Goal: Information Seeking & Learning: Compare options

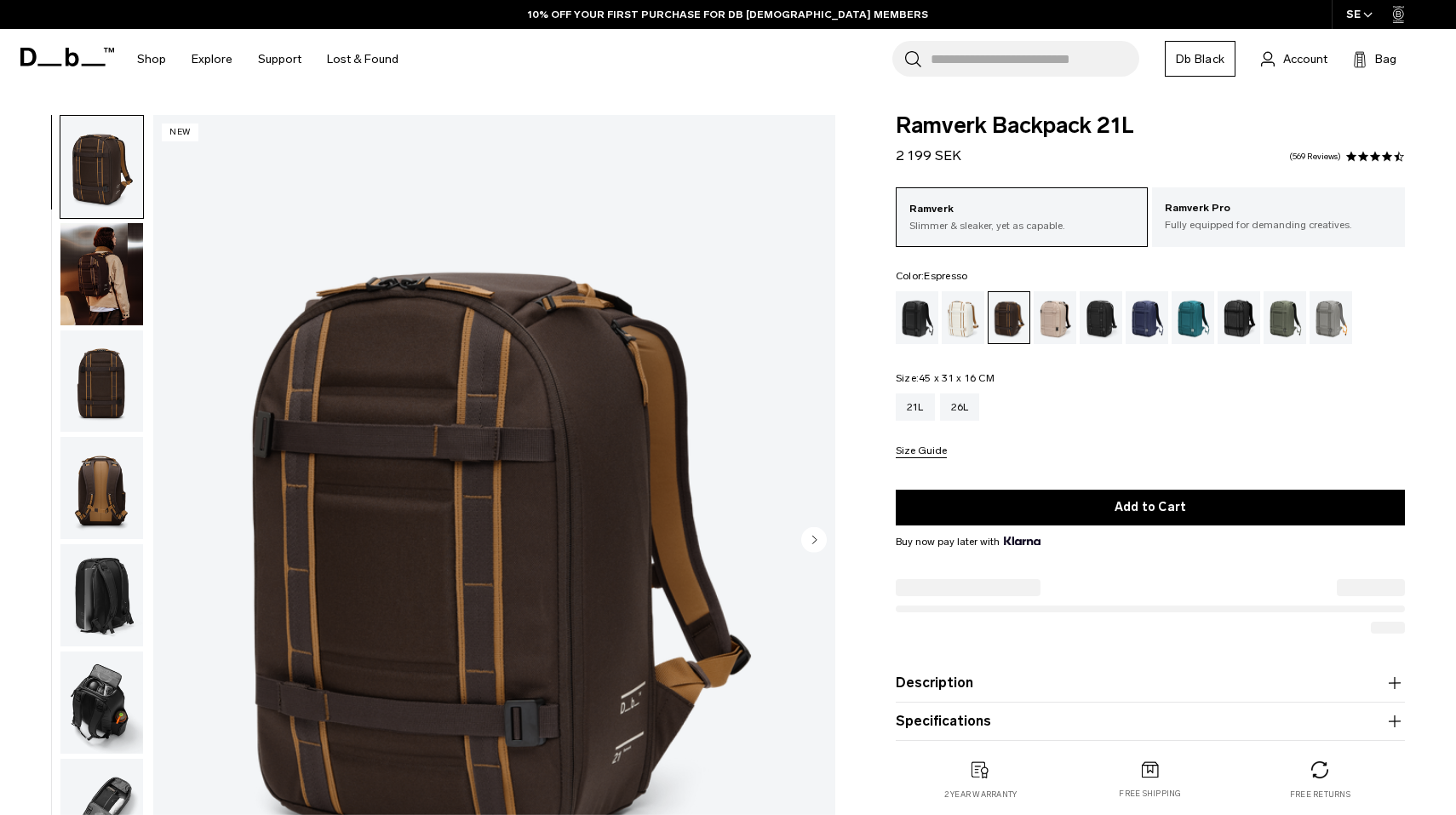
scroll to position [76, 0]
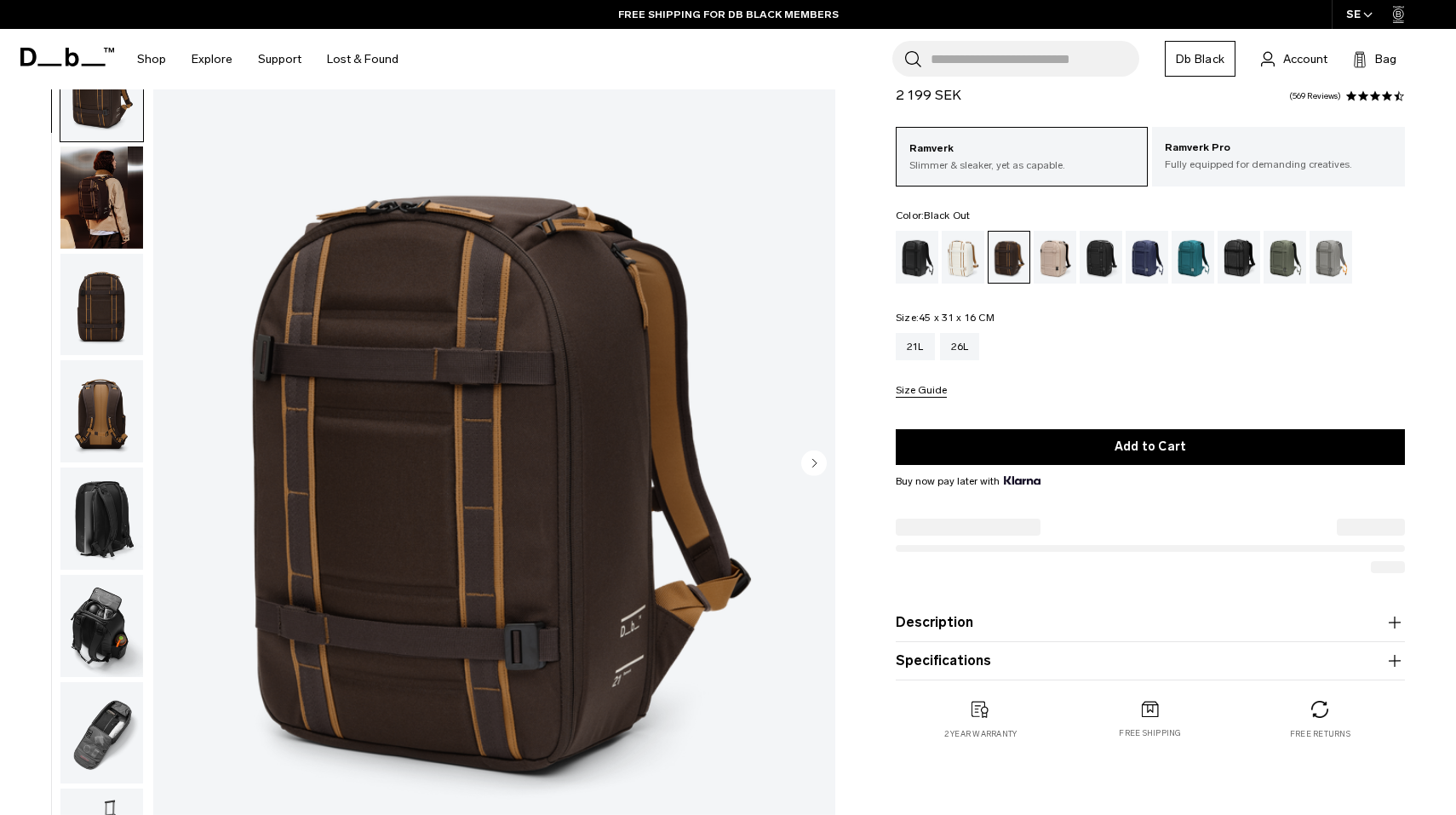
click at [930, 262] on div "Black Out" at bounding box center [918, 257] width 44 height 53
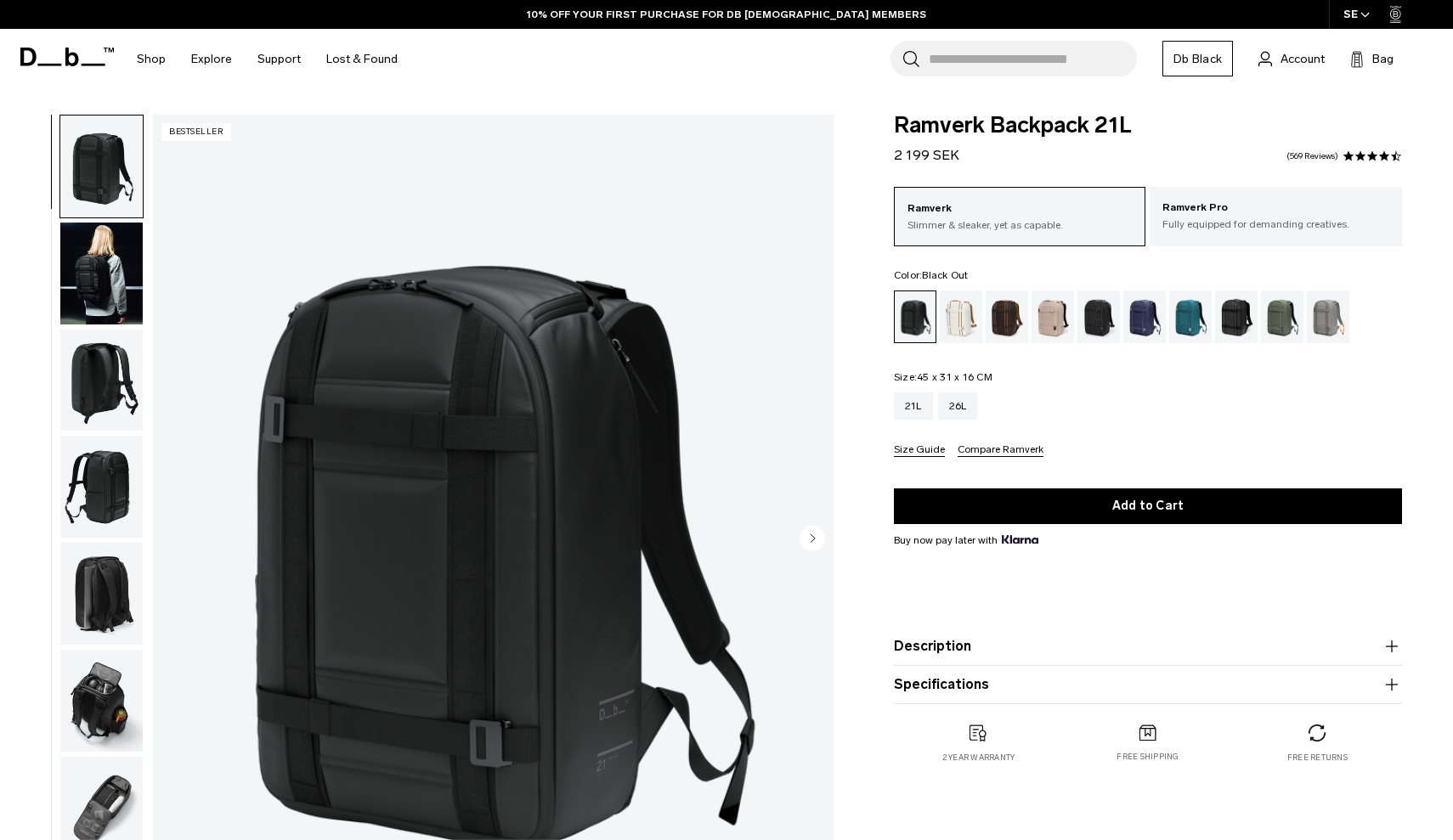
click at [811, 541] on icon "Next slide" at bounding box center [812, 538] width 5 height 7
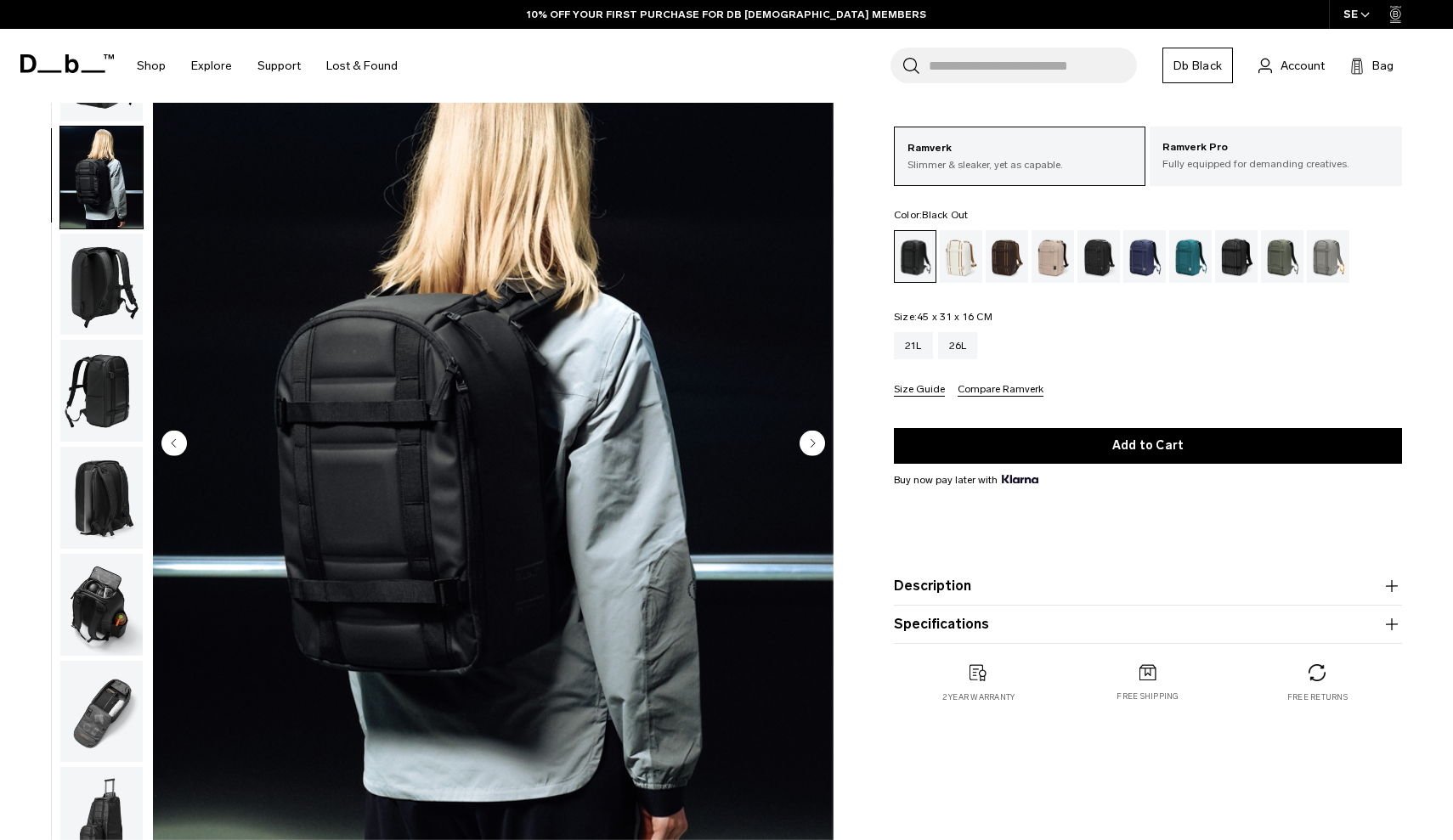
scroll to position [107, 0]
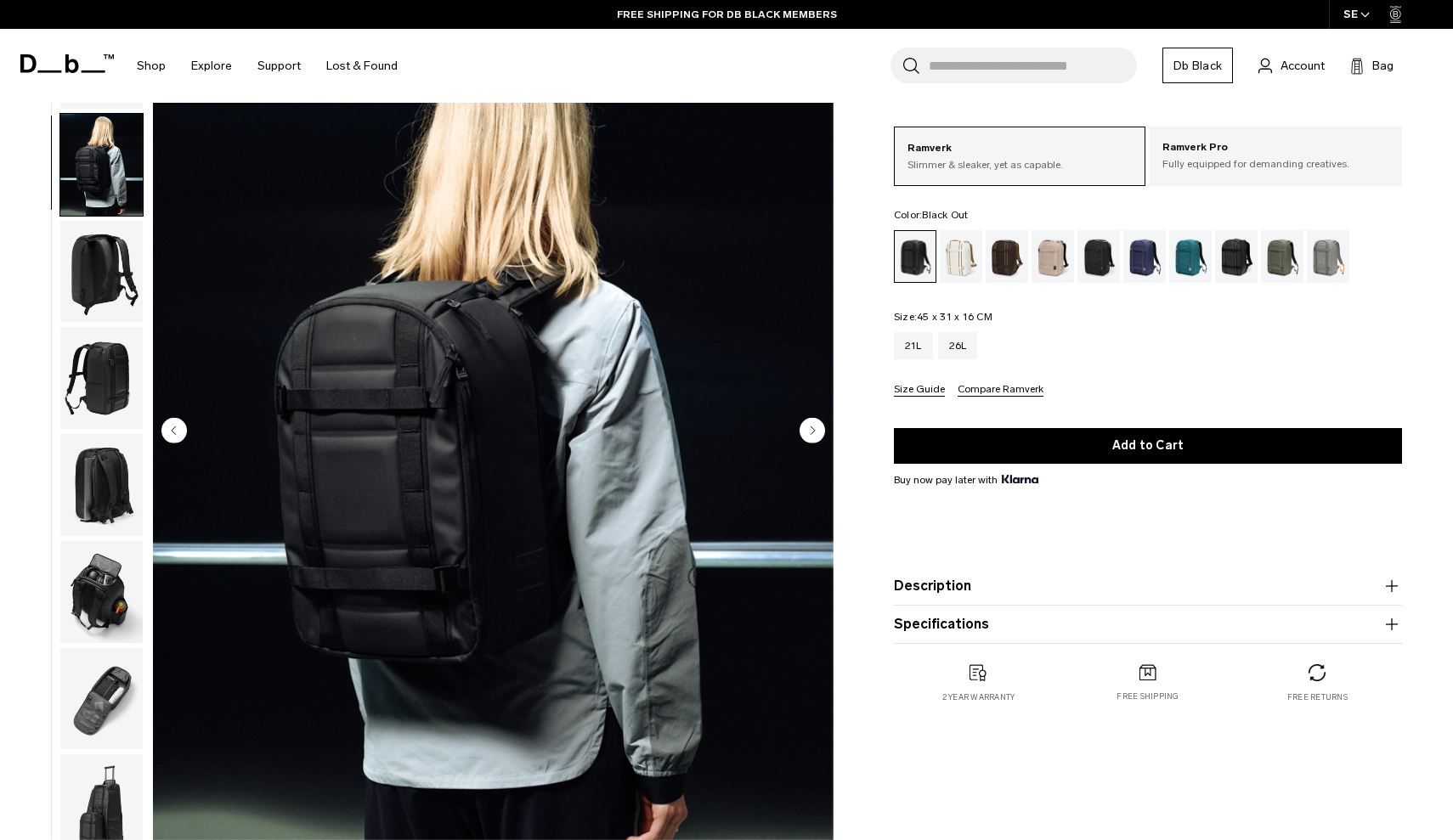
click at [810, 434] on circle "Next slide" at bounding box center [812, 431] width 25 height 25
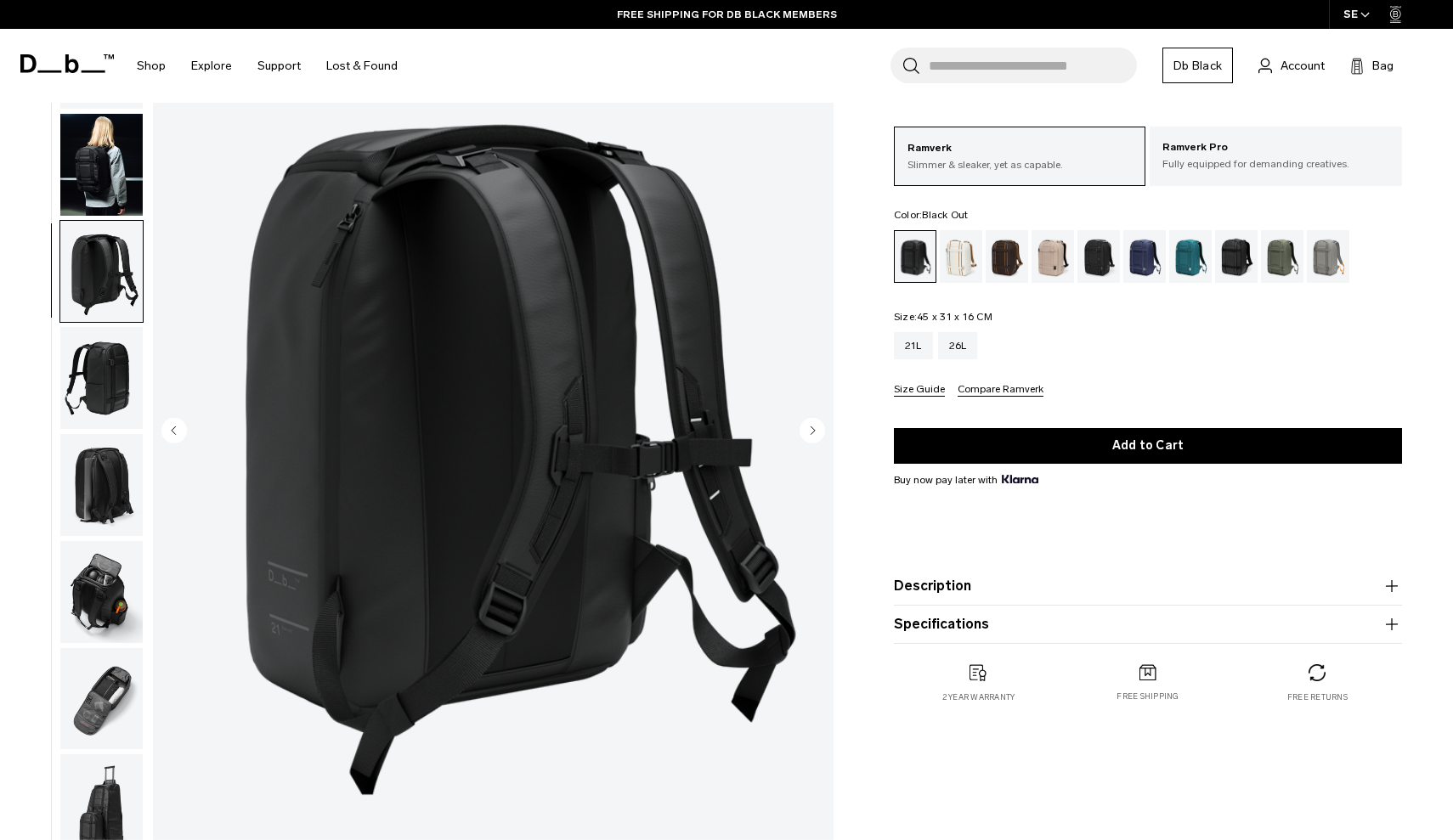
scroll to position [12, 0]
click at [810, 434] on circle "Next slide" at bounding box center [812, 431] width 25 height 25
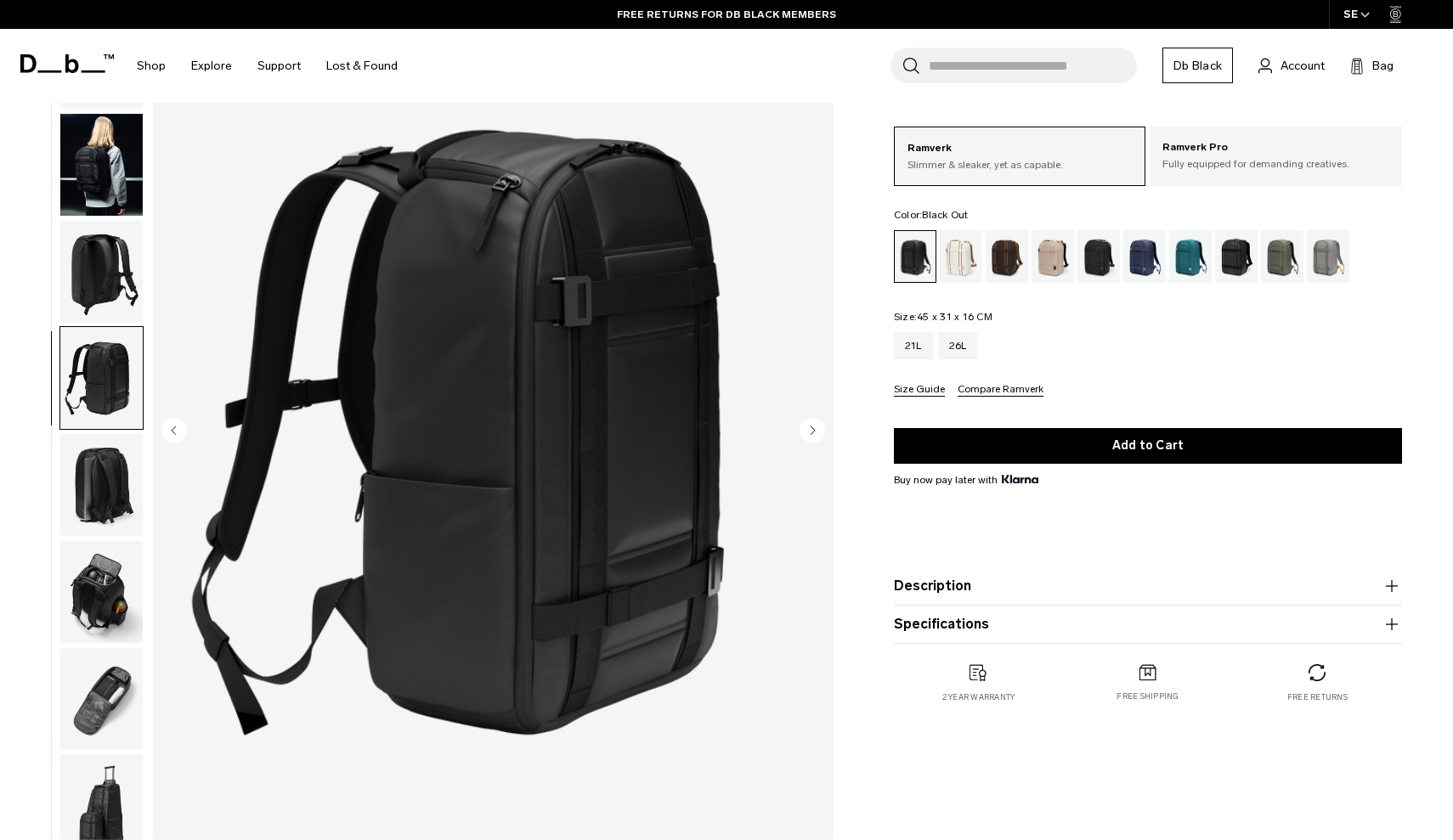
click at [810, 434] on circle "Next slide" at bounding box center [812, 431] width 25 height 25
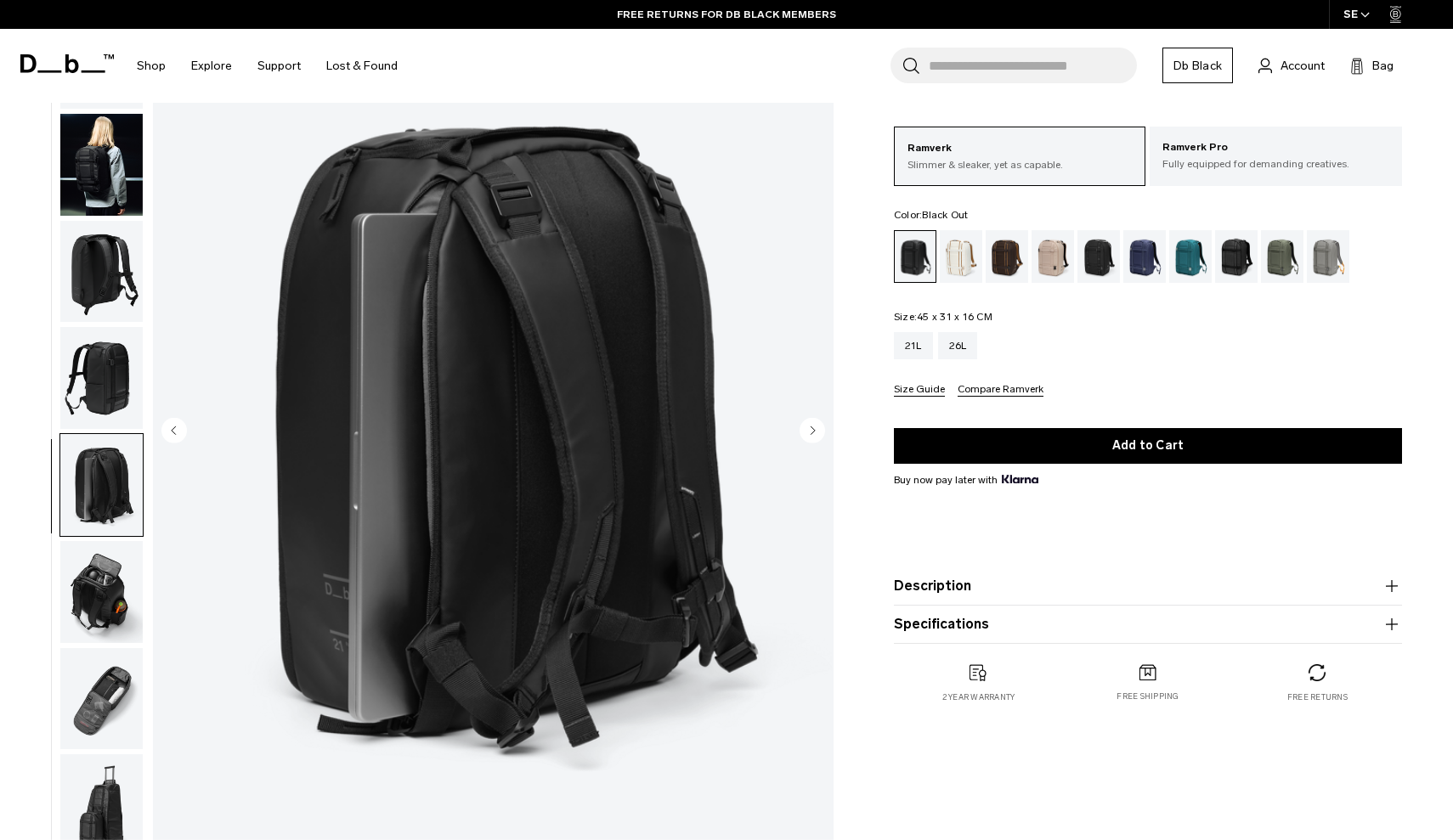
click at [810, 434] on circle "Next slide" at bounding box center [812, 431] width 25 height 25
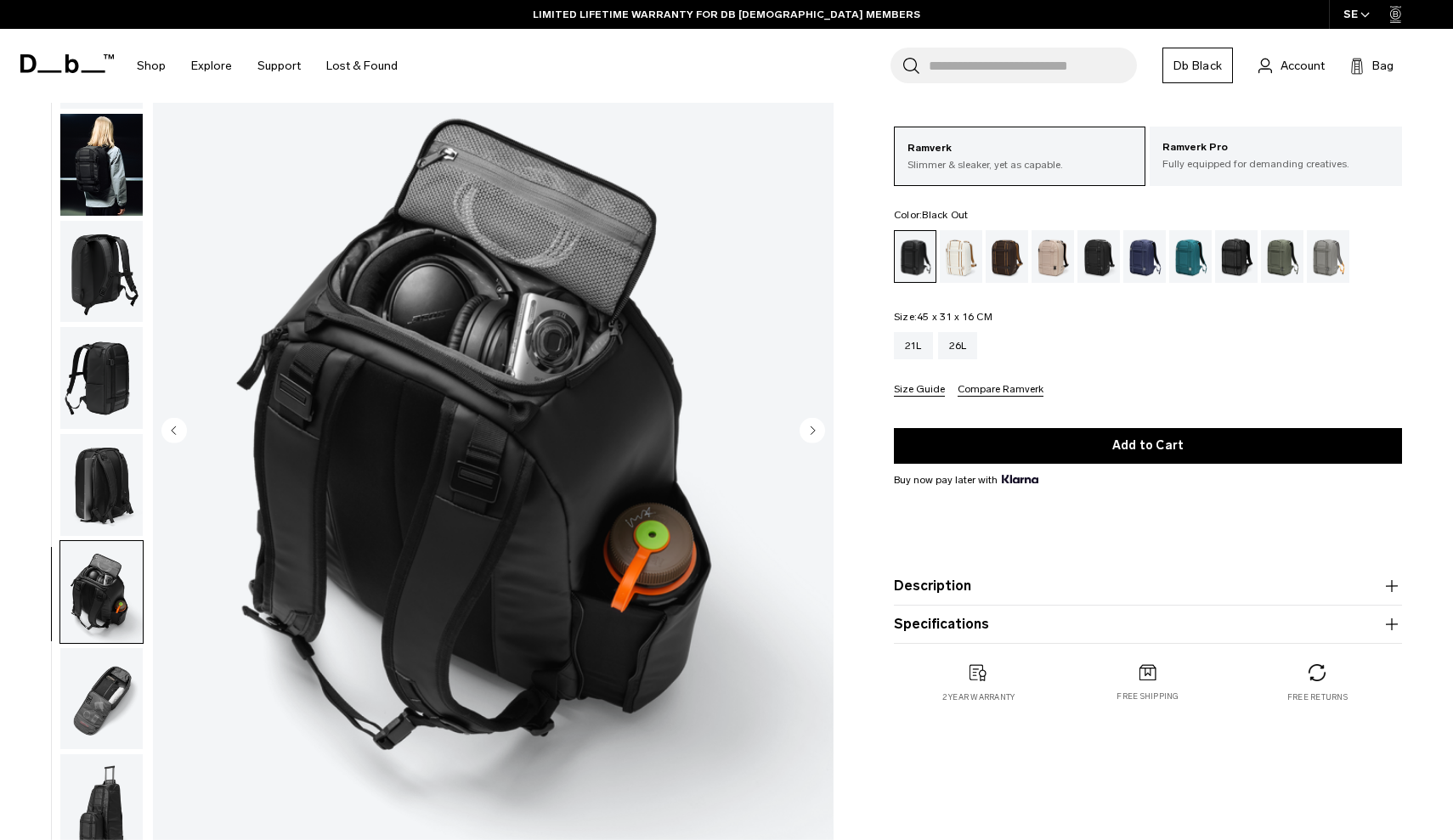
click at [810, 434] on circle "Next slide" at bounding box center [812, 431] width 25 height 25
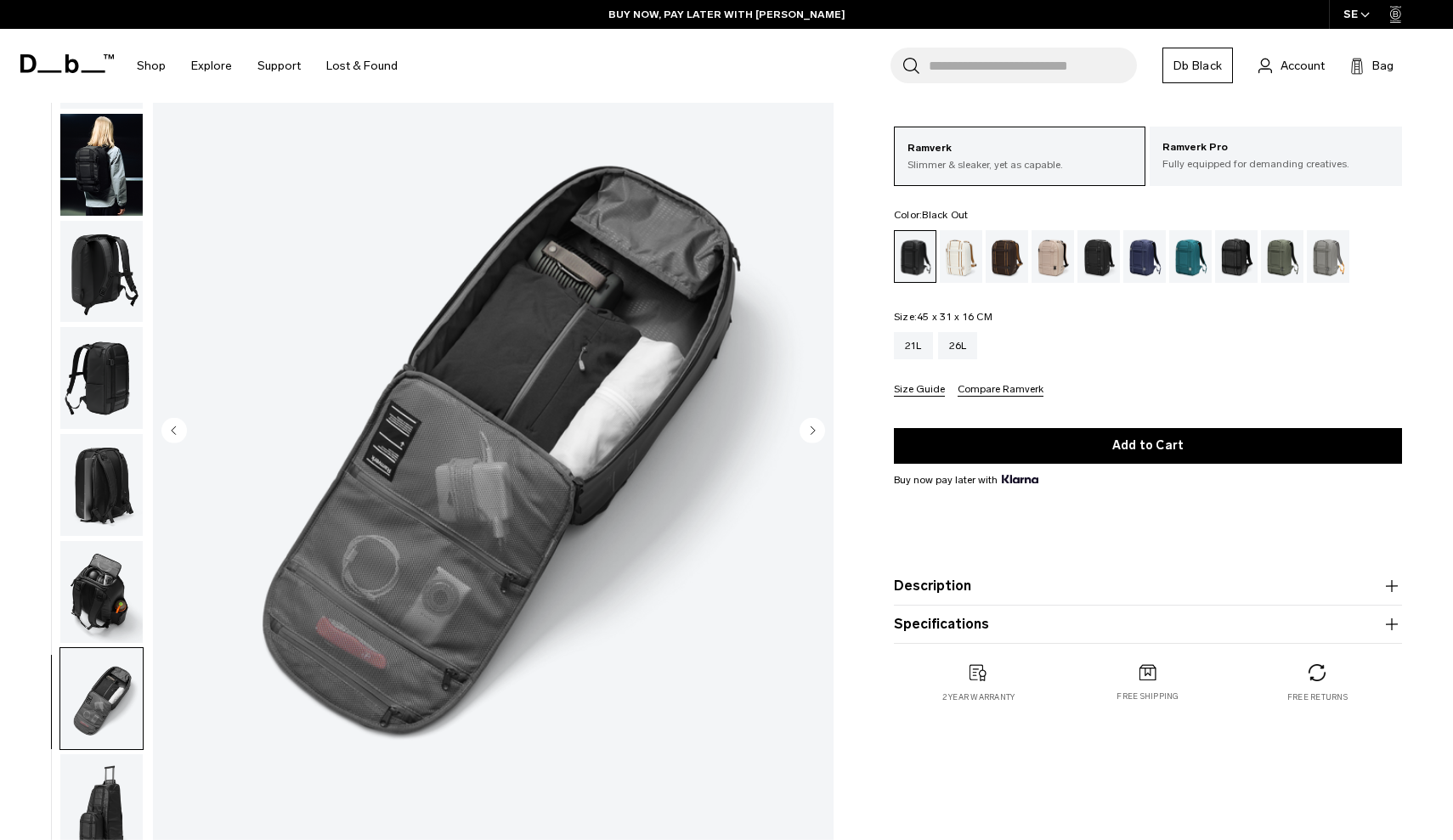
click at [810, 434] on circle "Next slide" at bounding box center [812, 431] width 25 height 25
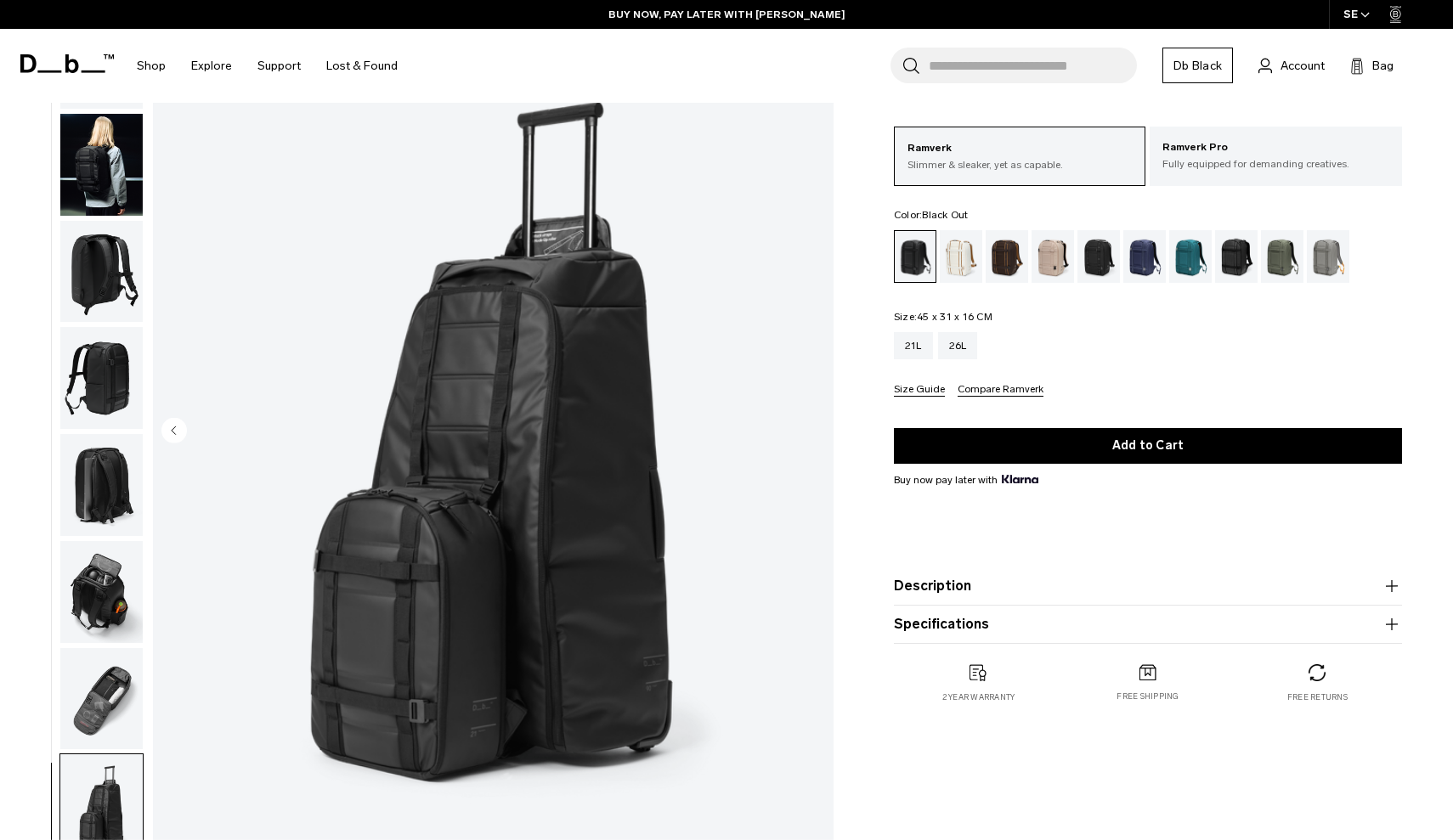
click at [810, 434] on img "8 / 8" at bounding box center [494, 432] width 681 height 849
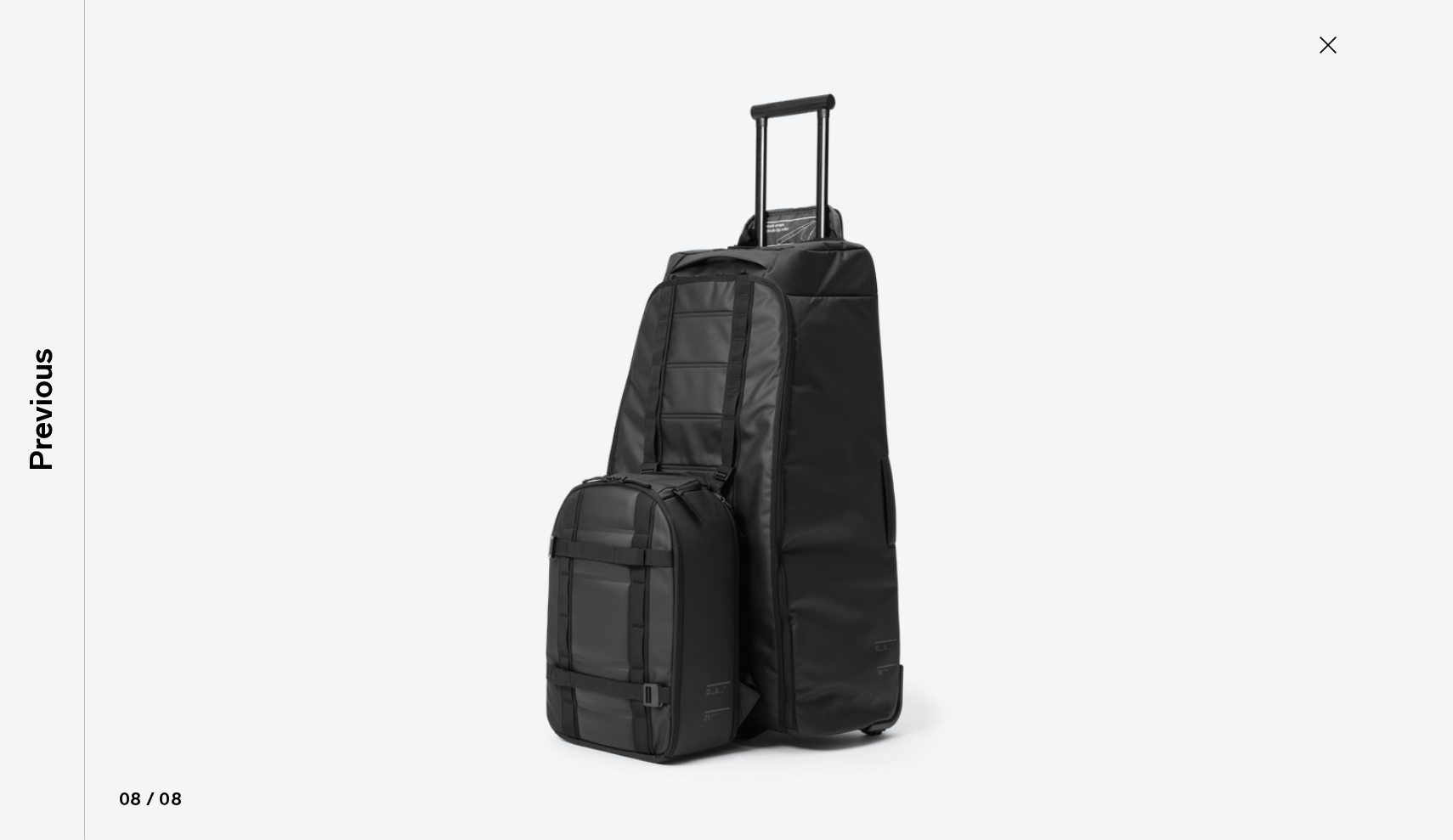
click at [1330, 44] on icon at bounding box center [1329, 45] width 27 height 27
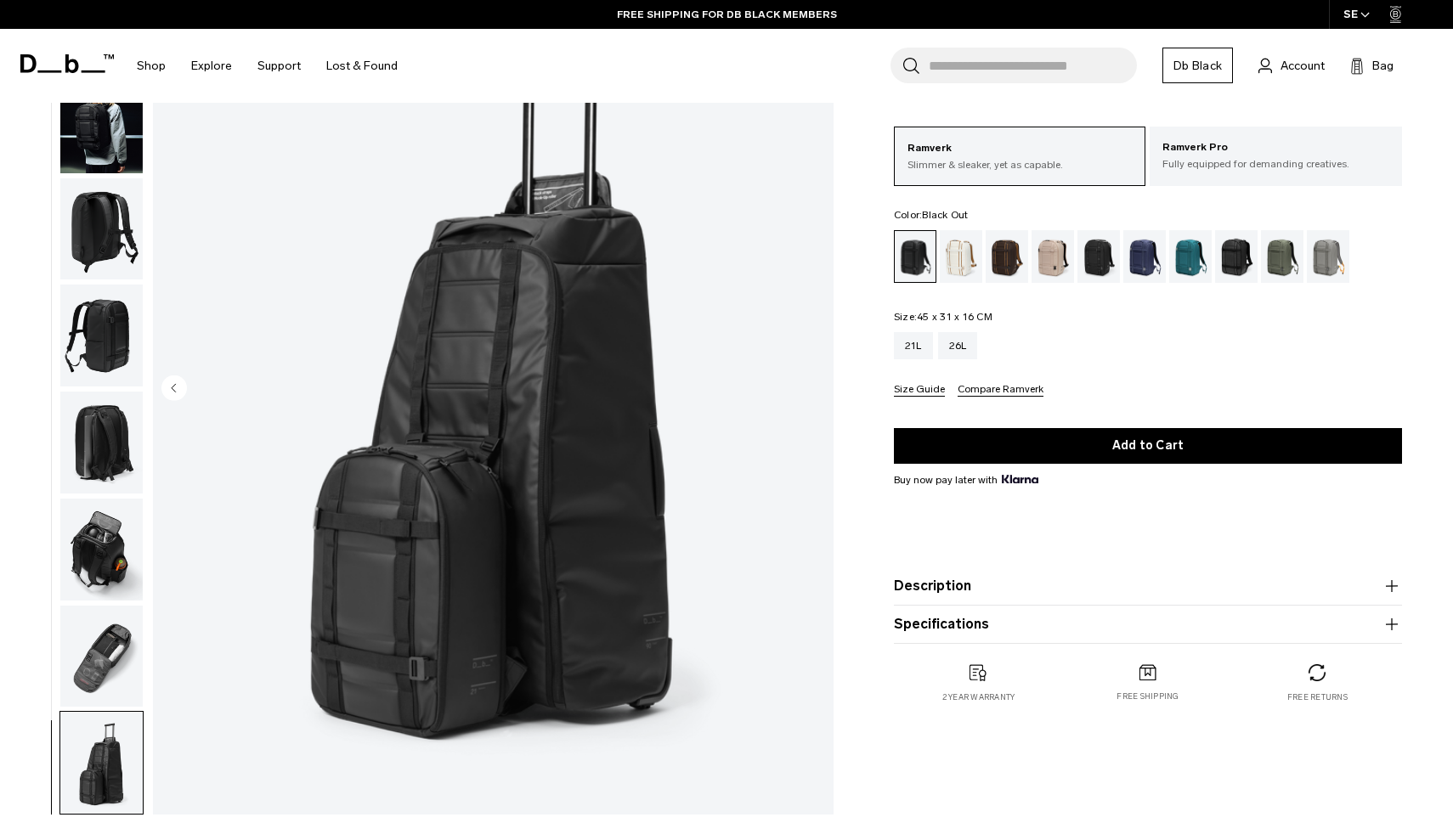
scroll to position [151, 0]
click at [111, 666] on img "button" at bounding box center [101, 656] width 83 height 102
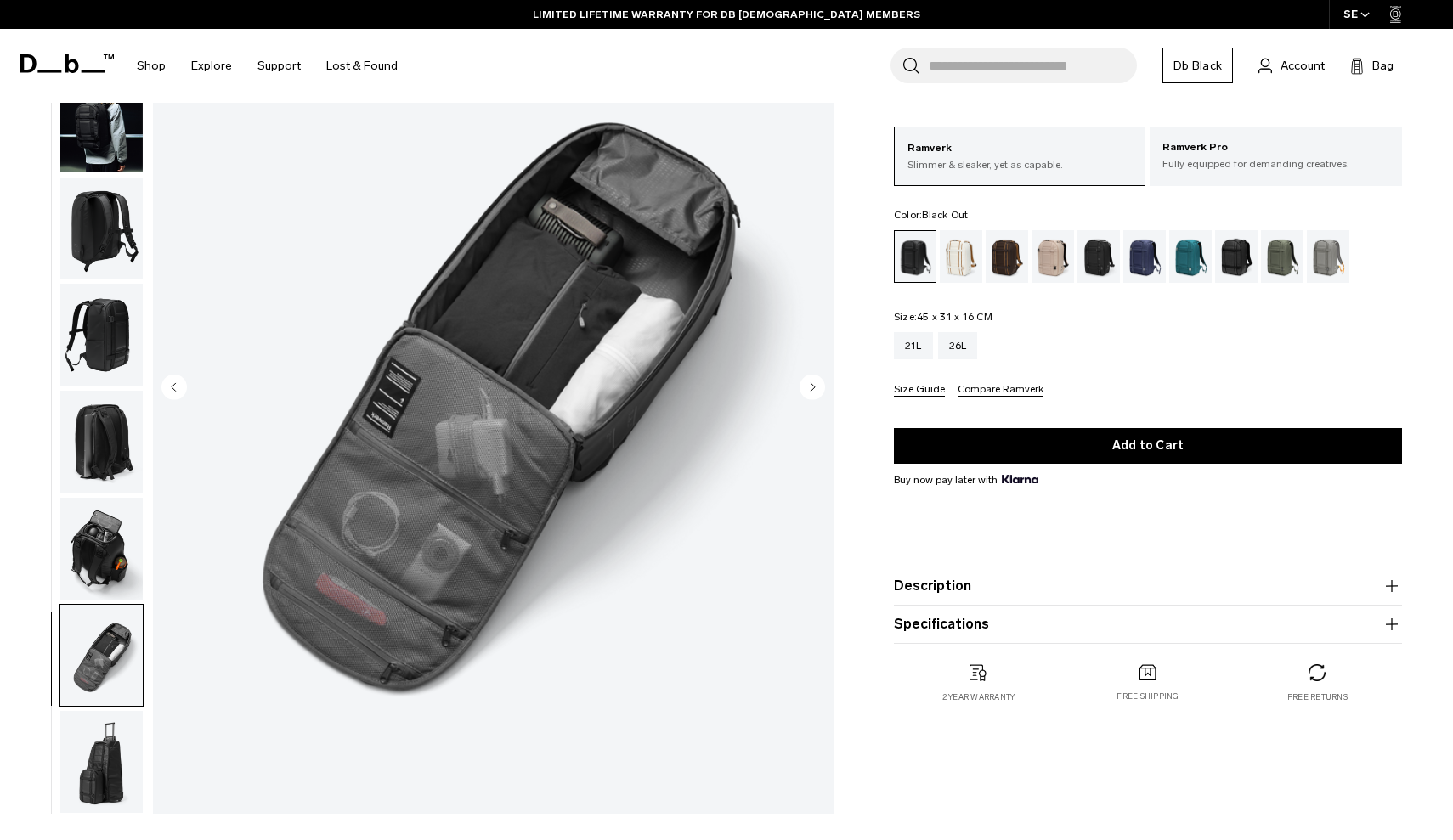
click at [104, 519] on img "button" at bounding box center [101, 549] width 83 height 102
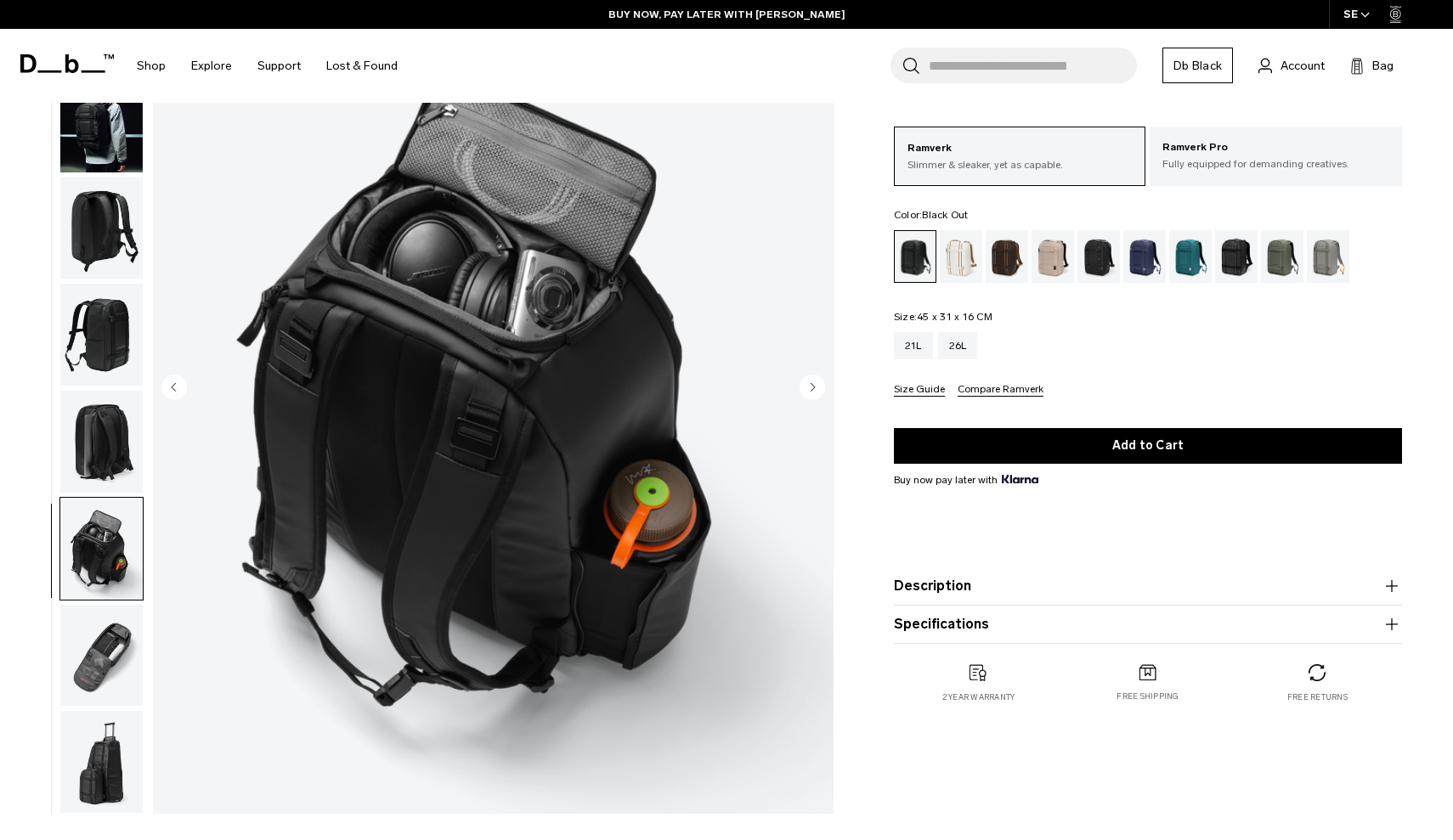
click at [88, 435] on img "button" at bounding box center [101, 442] width 83 height 102
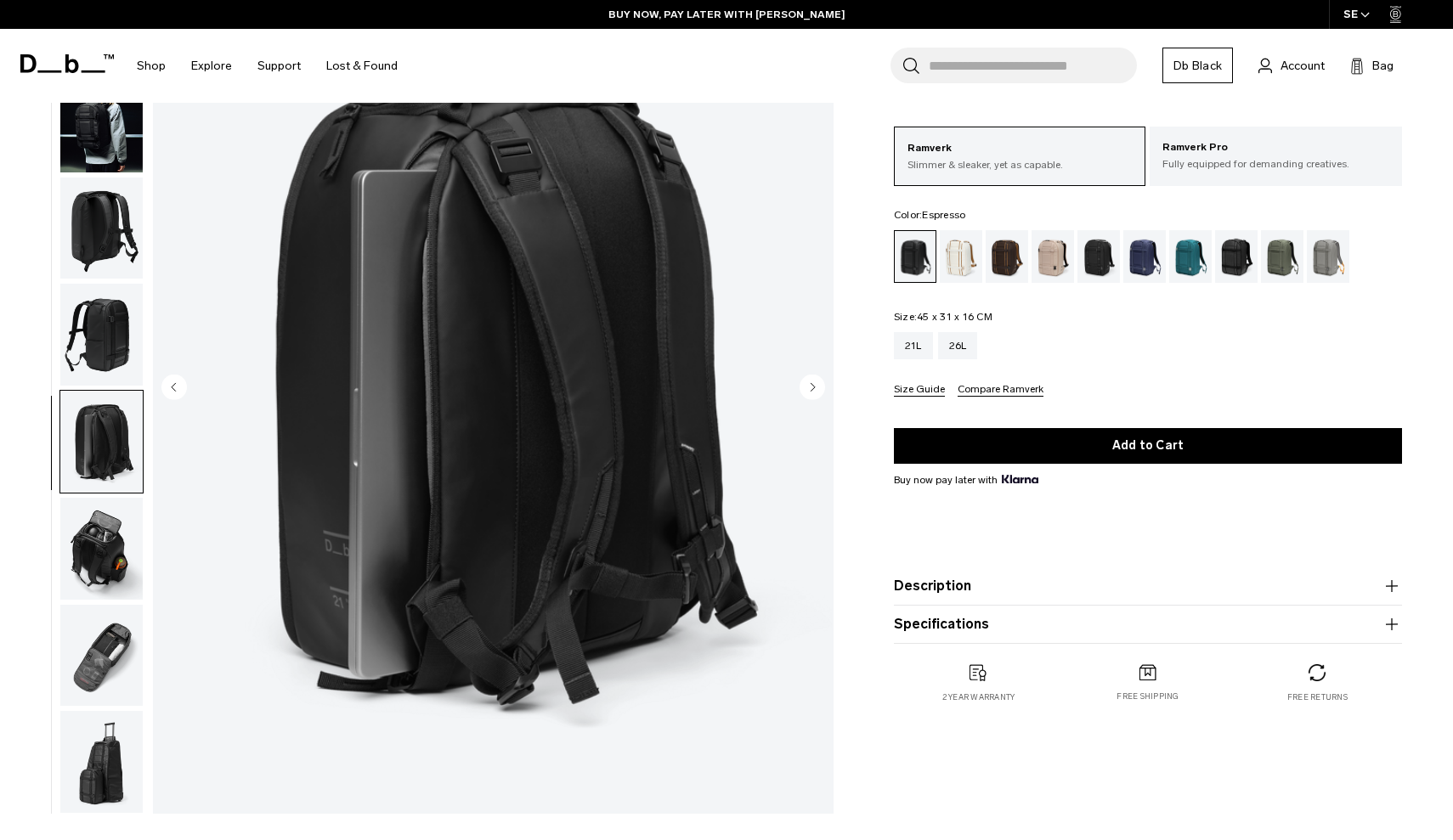
click at [1002, 253] on div "Espresso" at bounding box center [1007, 257] width 44 height 53
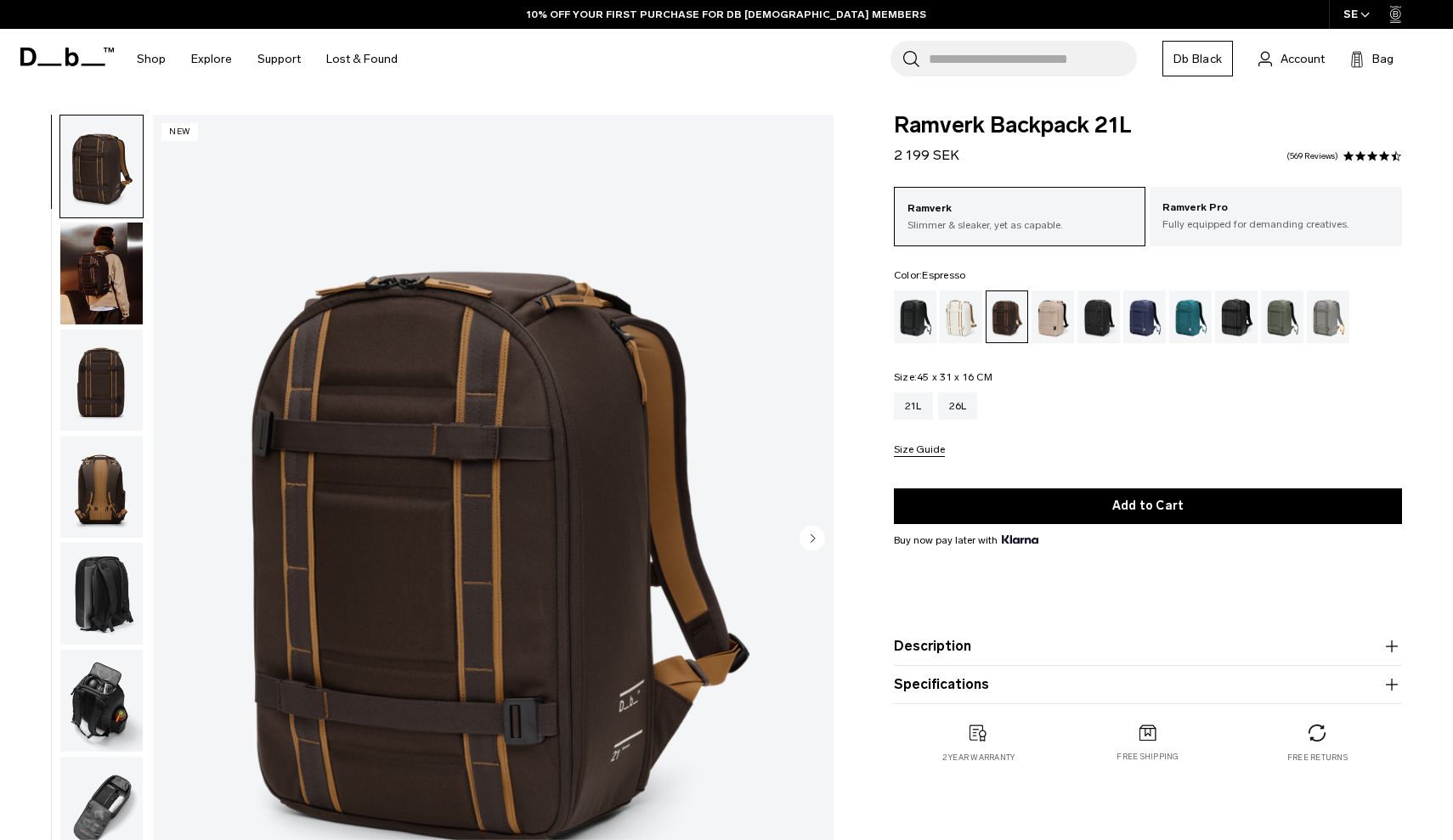
click at [82, 275] on img "button" at bounding box center [101, 273] width 83 height 102
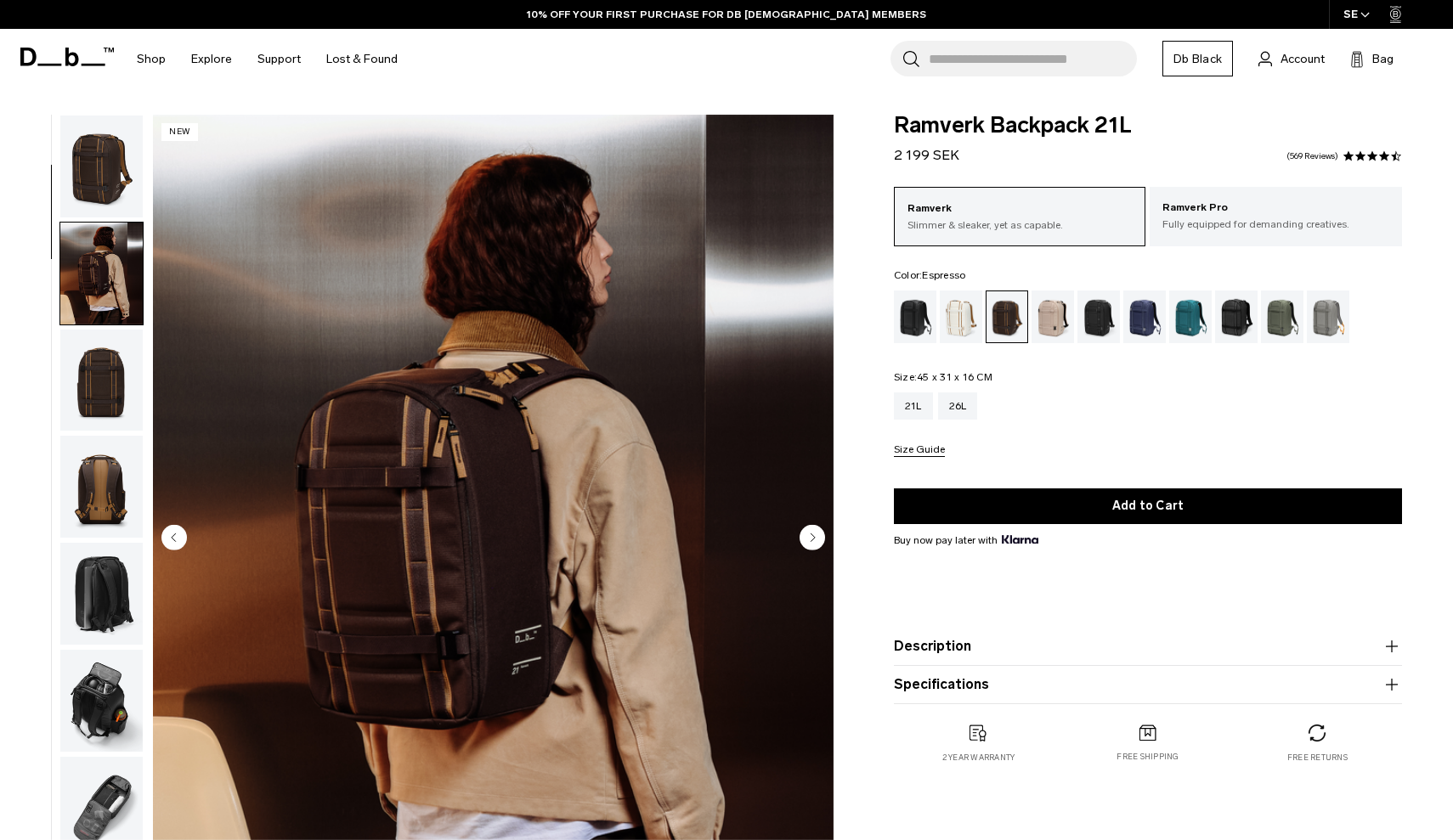
scroll to position [108, 0]
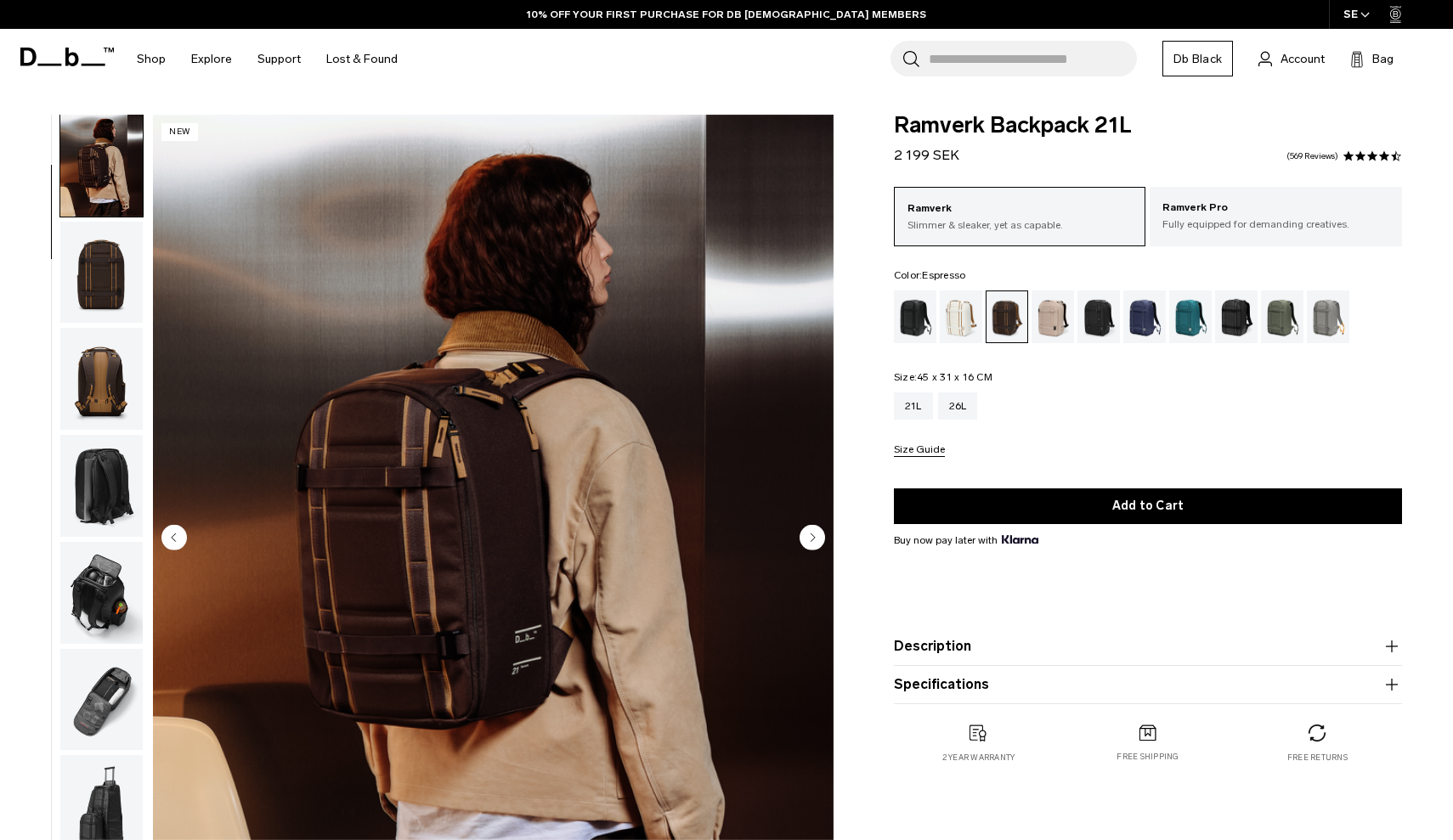
click at [103, 271] on img "button" at bounding box center [101, 272] width 83 height 102
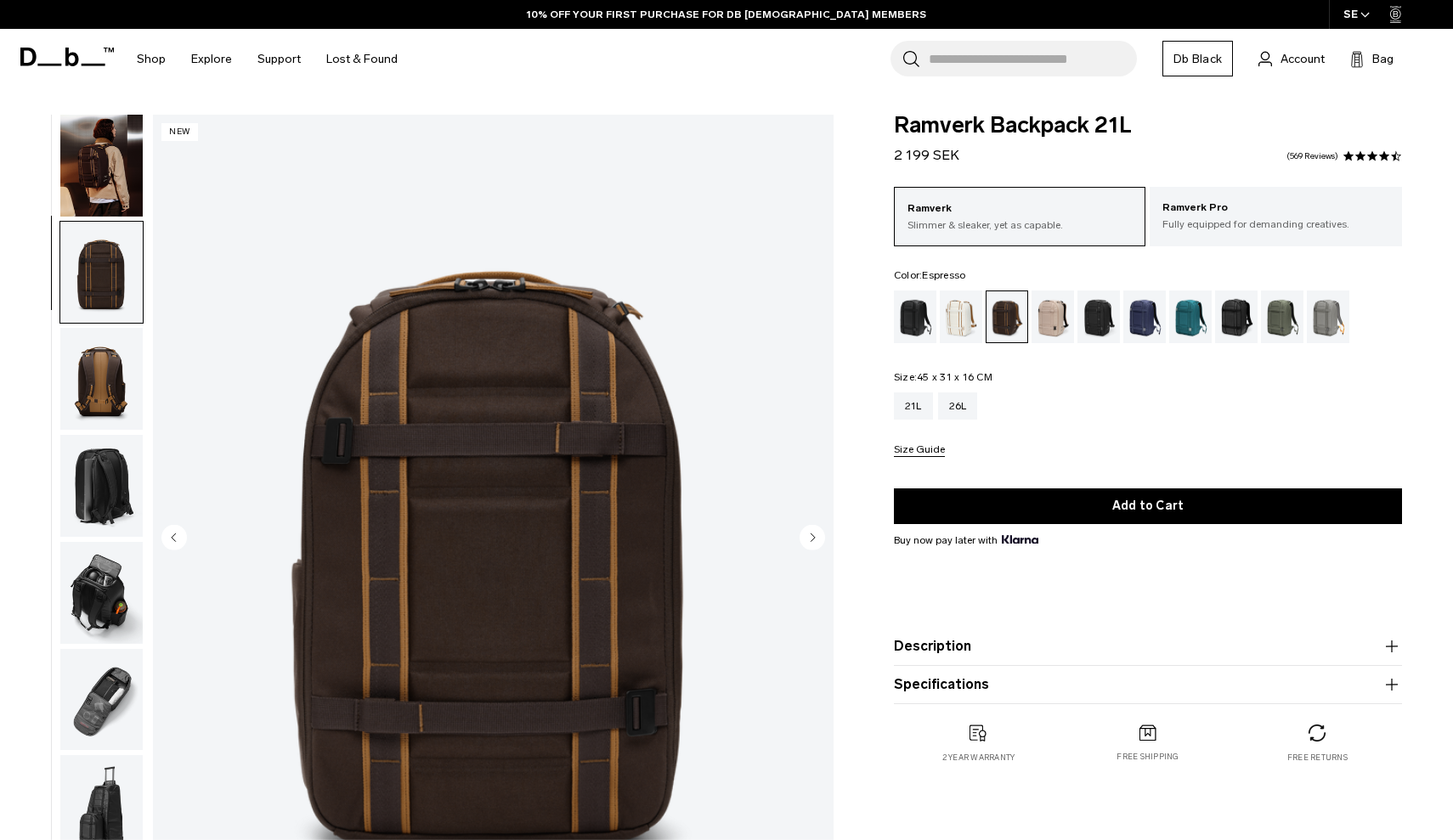
scroll to position [217, 0]
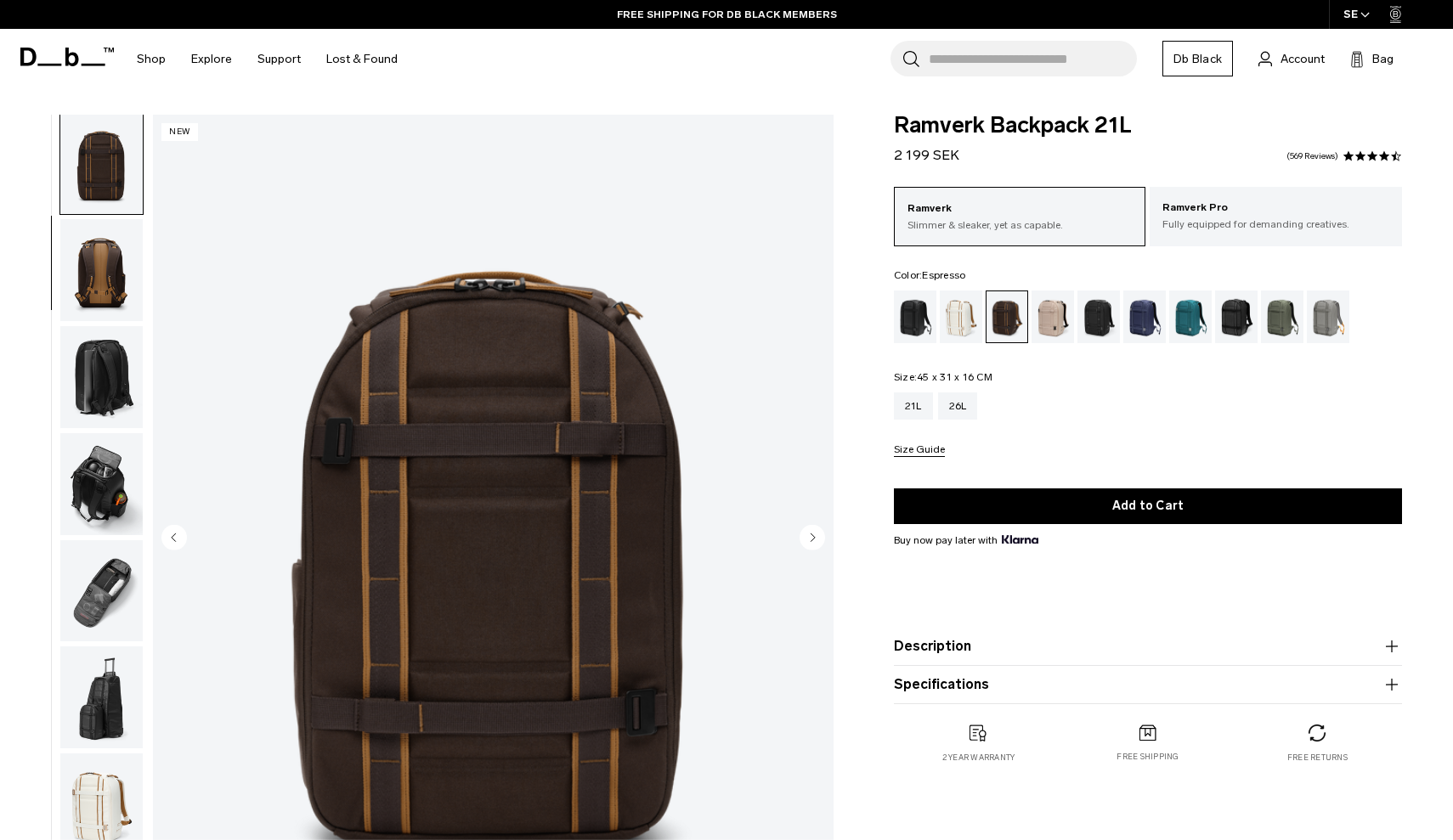
click at [104, 305] on img "button" at bounding box center [101, 270] width 83 height 102
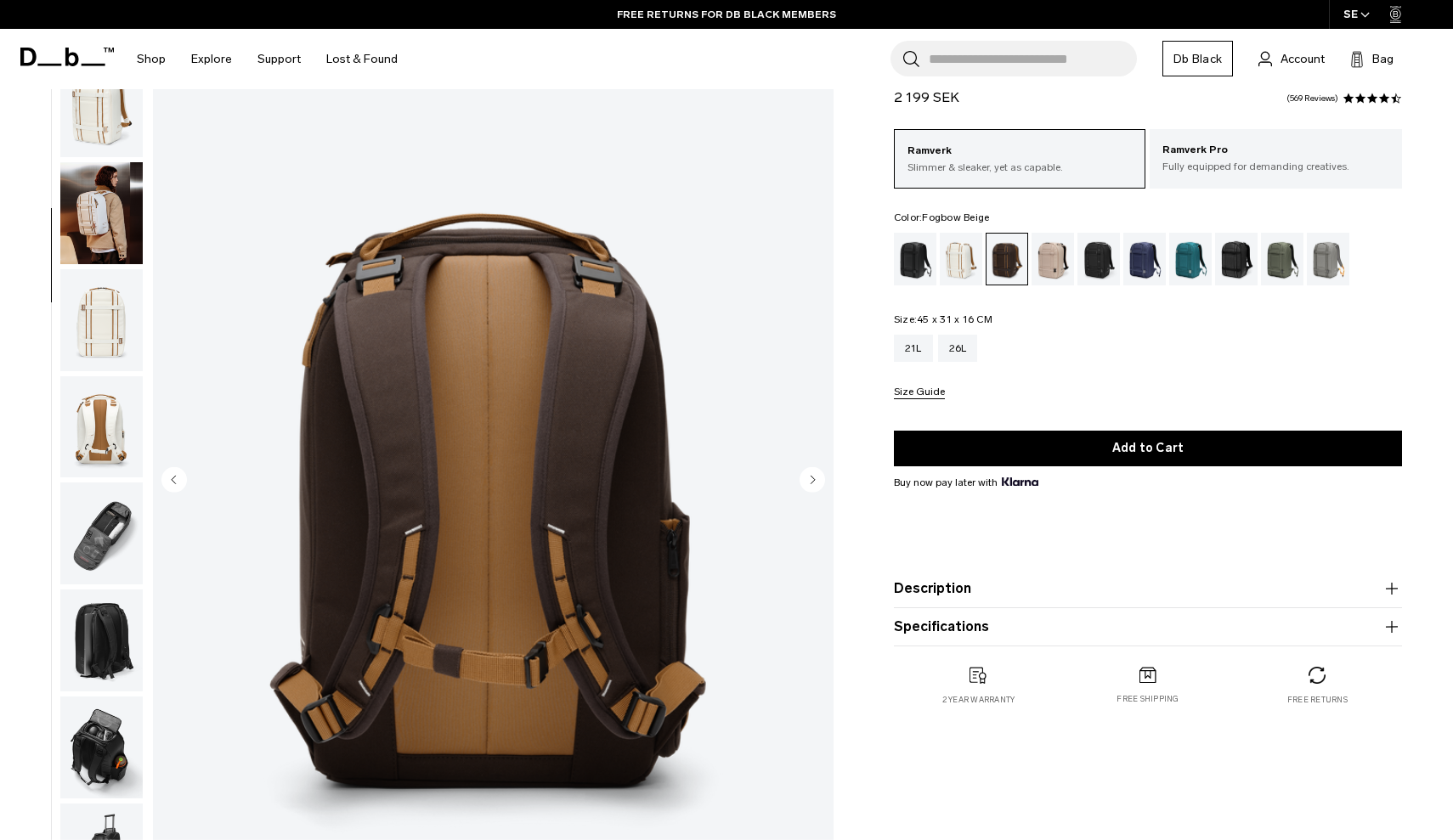
scroll to position [62, 0]
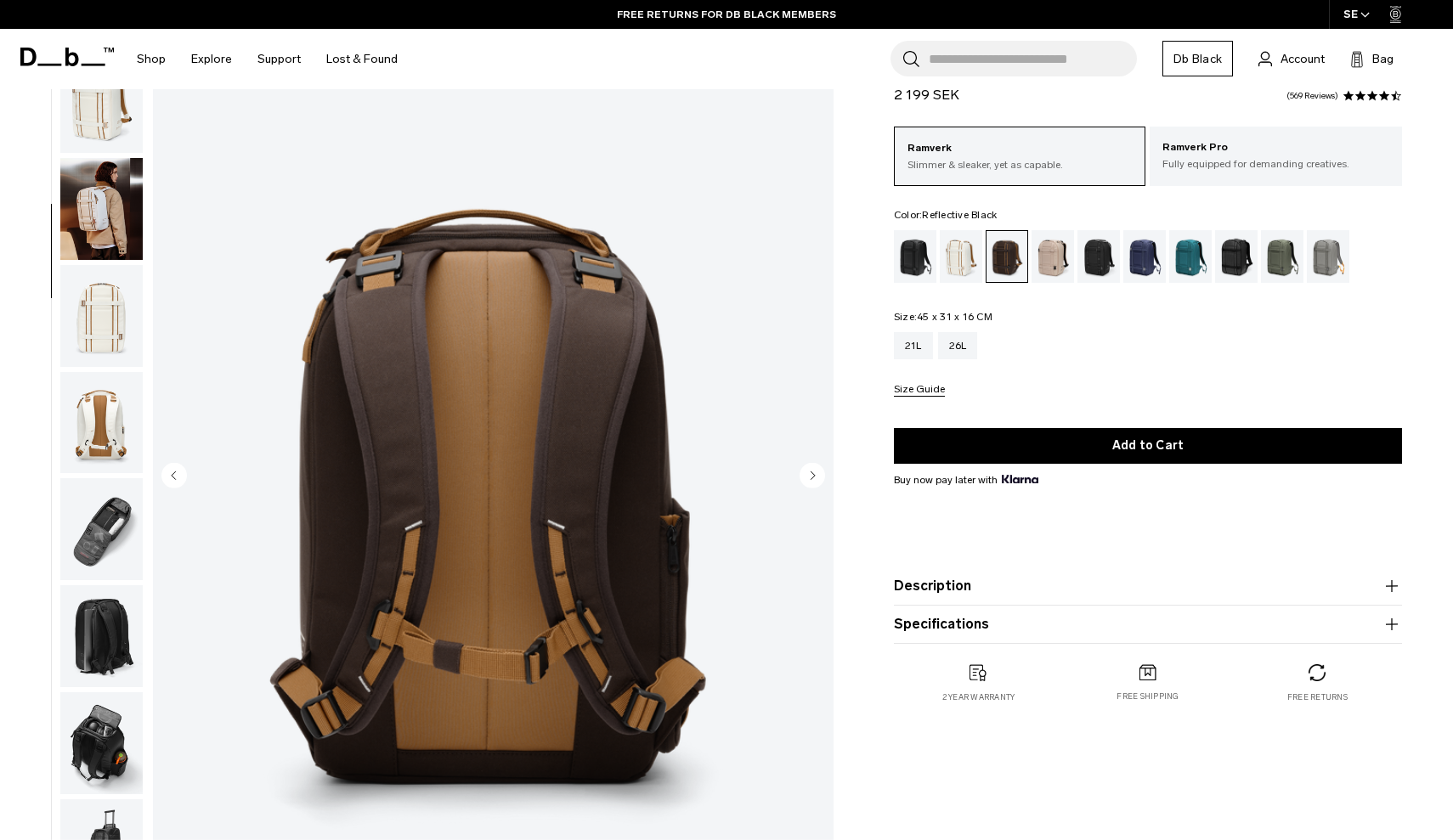
click at [1222, 256] on div "Reflective Black" at bounding box center [1237, 257] width 44 height 53
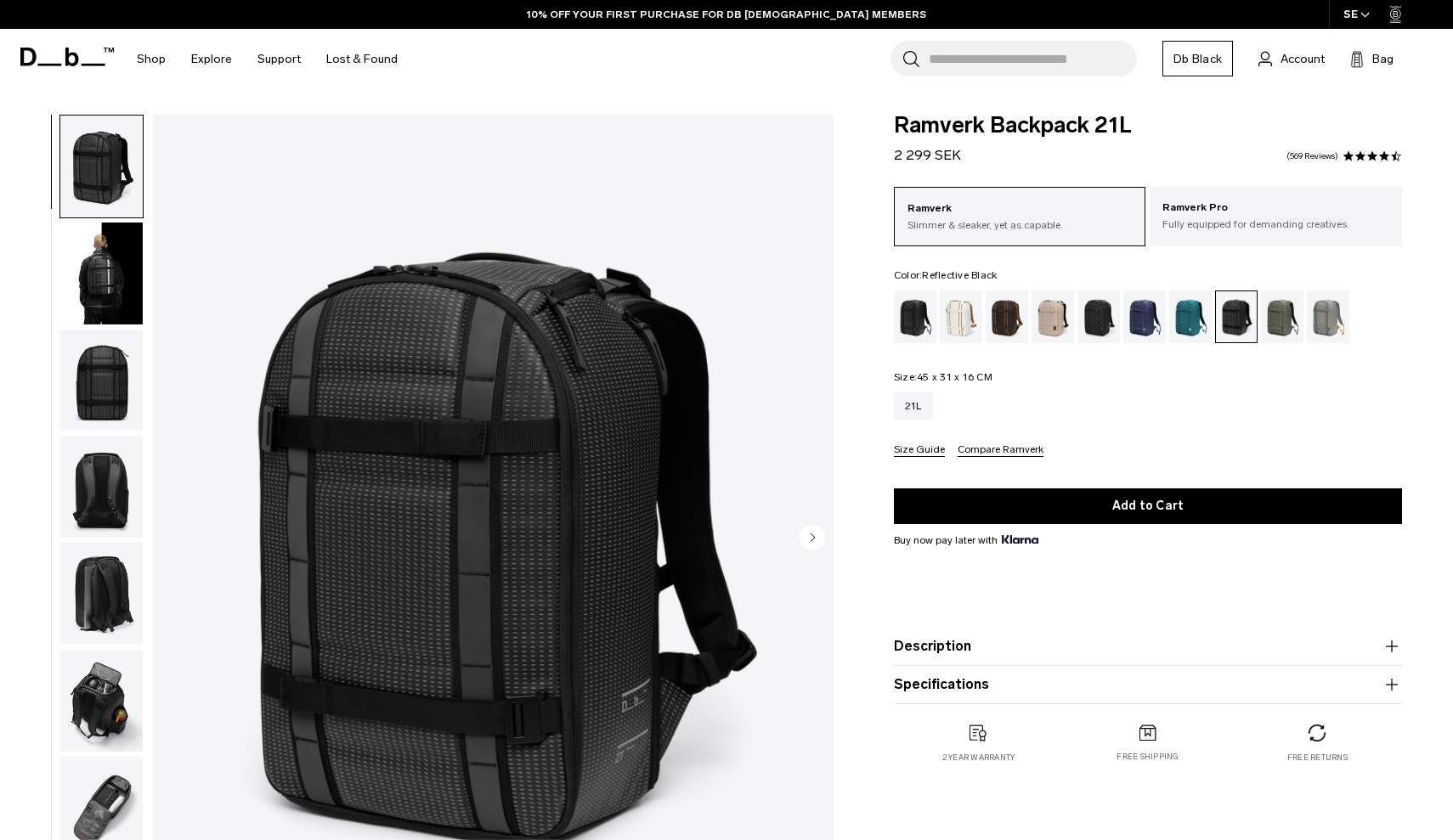
click at [127, 259] on img "button" at bounding box center [101, 273] width 83 height 102
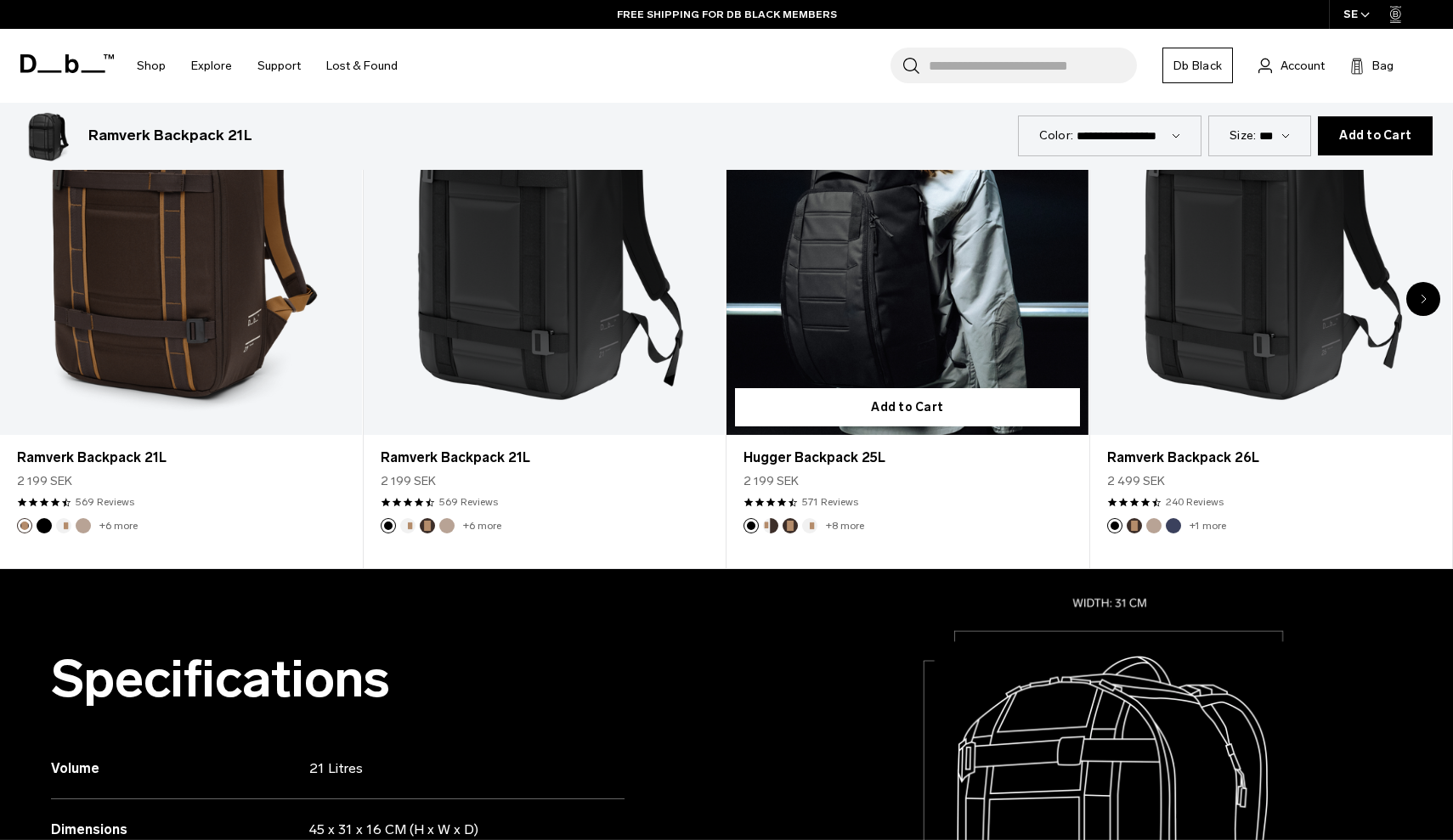
scroll to position [1144, 0]
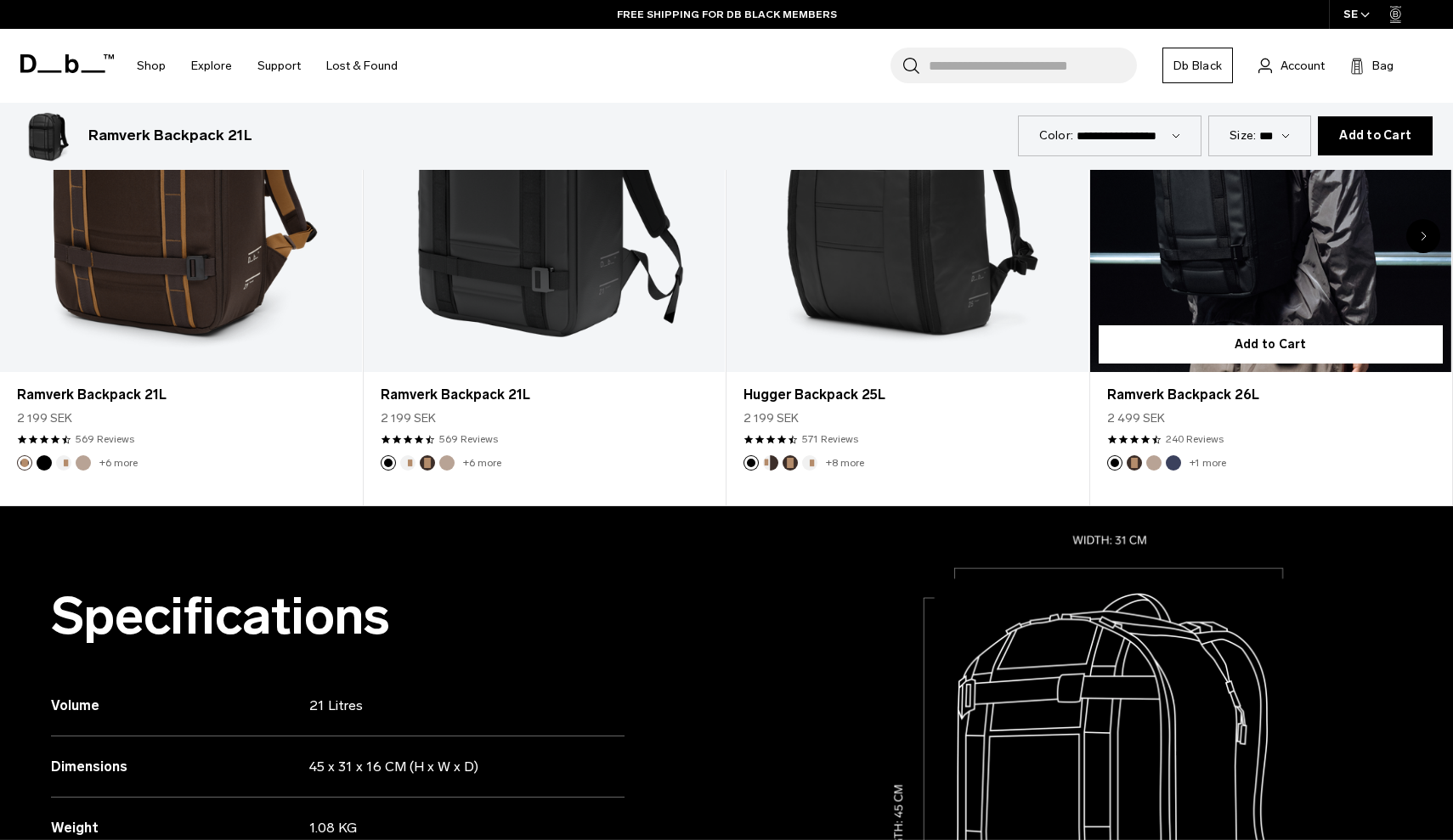
click at [1256, 260] on link "Ramverk Backpack 26L" at bounding box center [1271, 171] width 362 height 402
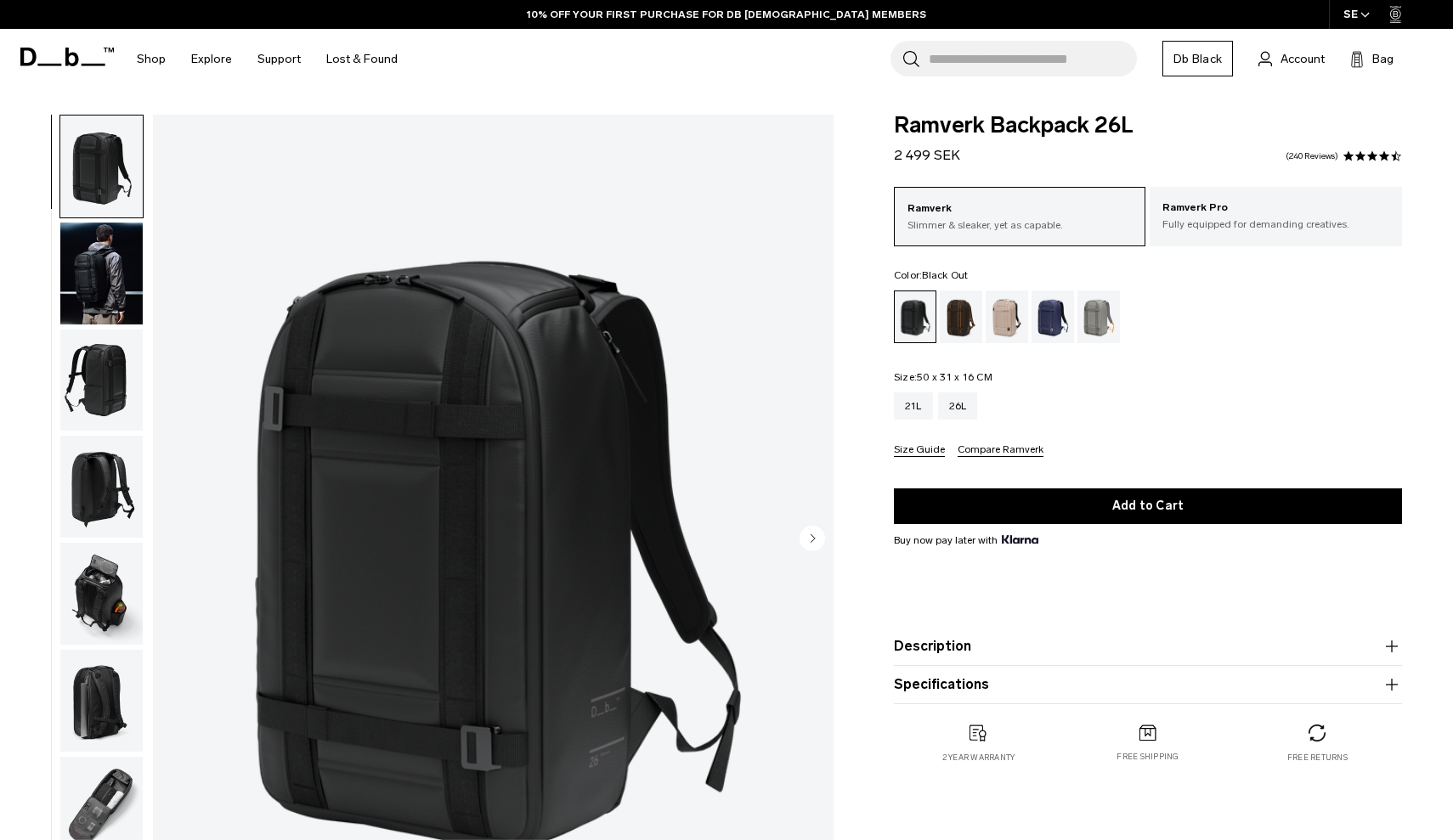
click at [124, 375] on img "button" at bounding box center [101, 380] width 83 height 102
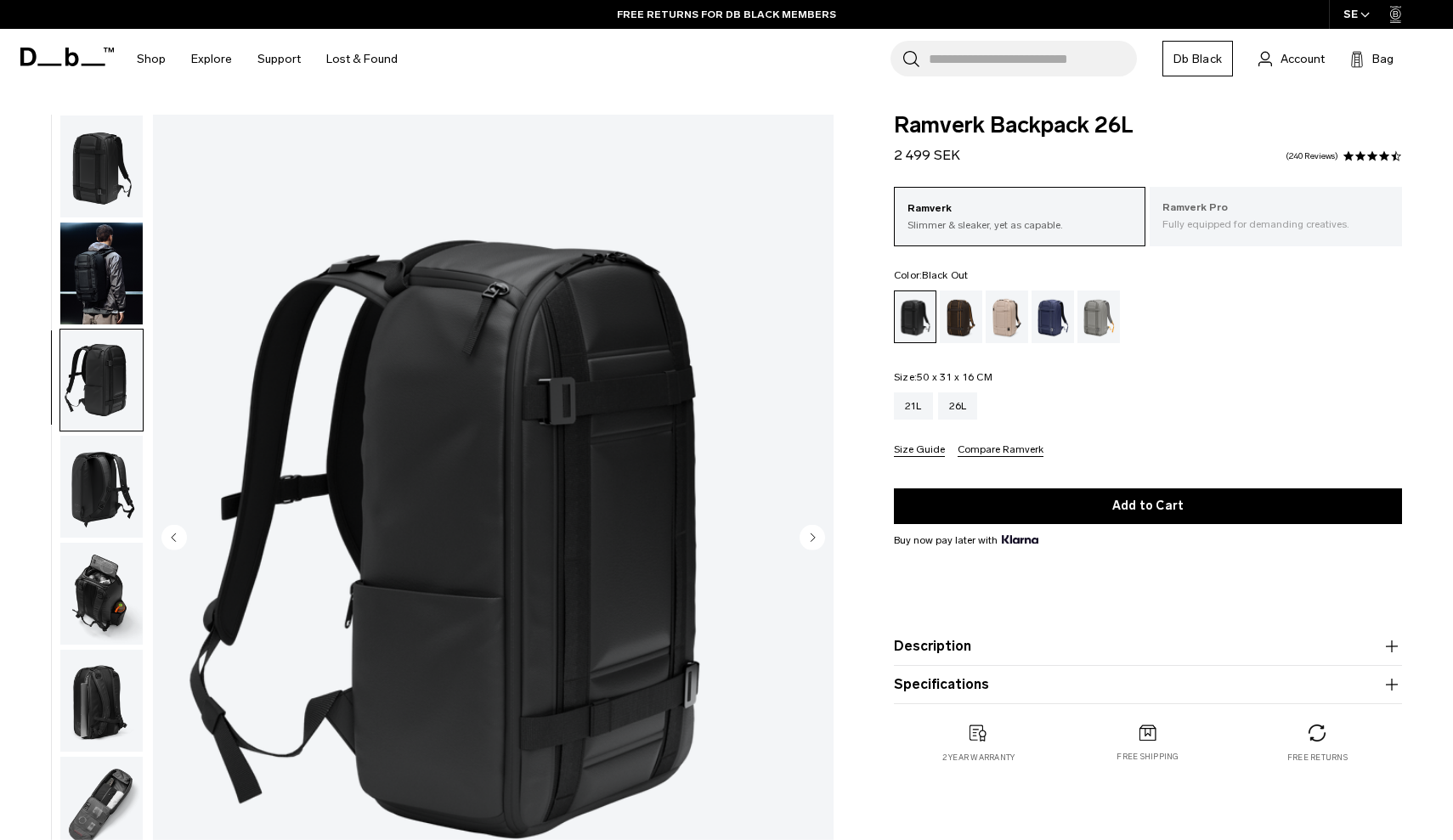
click at [1232, 209] on p "Ramverk Pro" at bounding box center [1276, 208] width 227 height 17
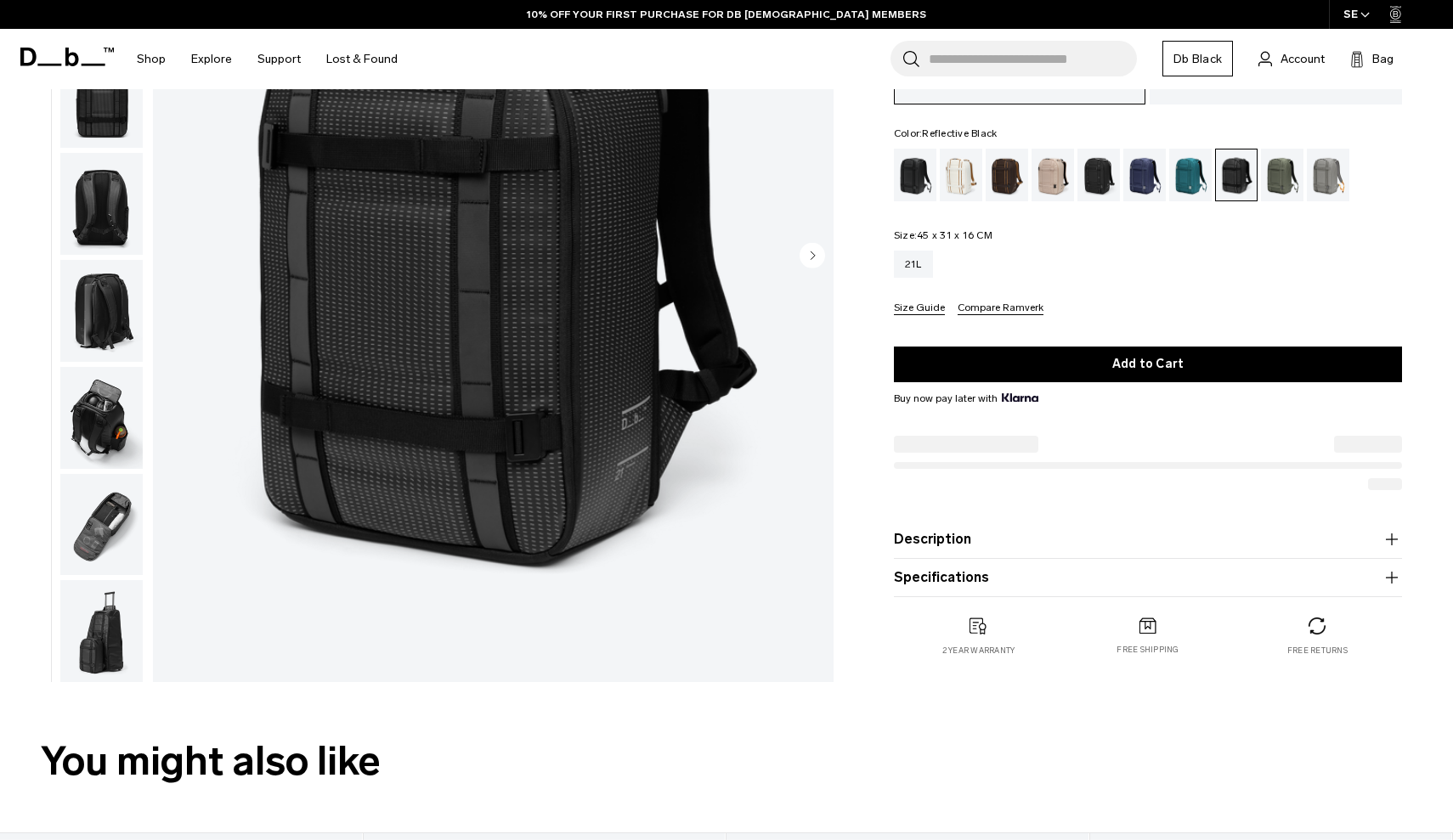
scroll to position [226, 0]
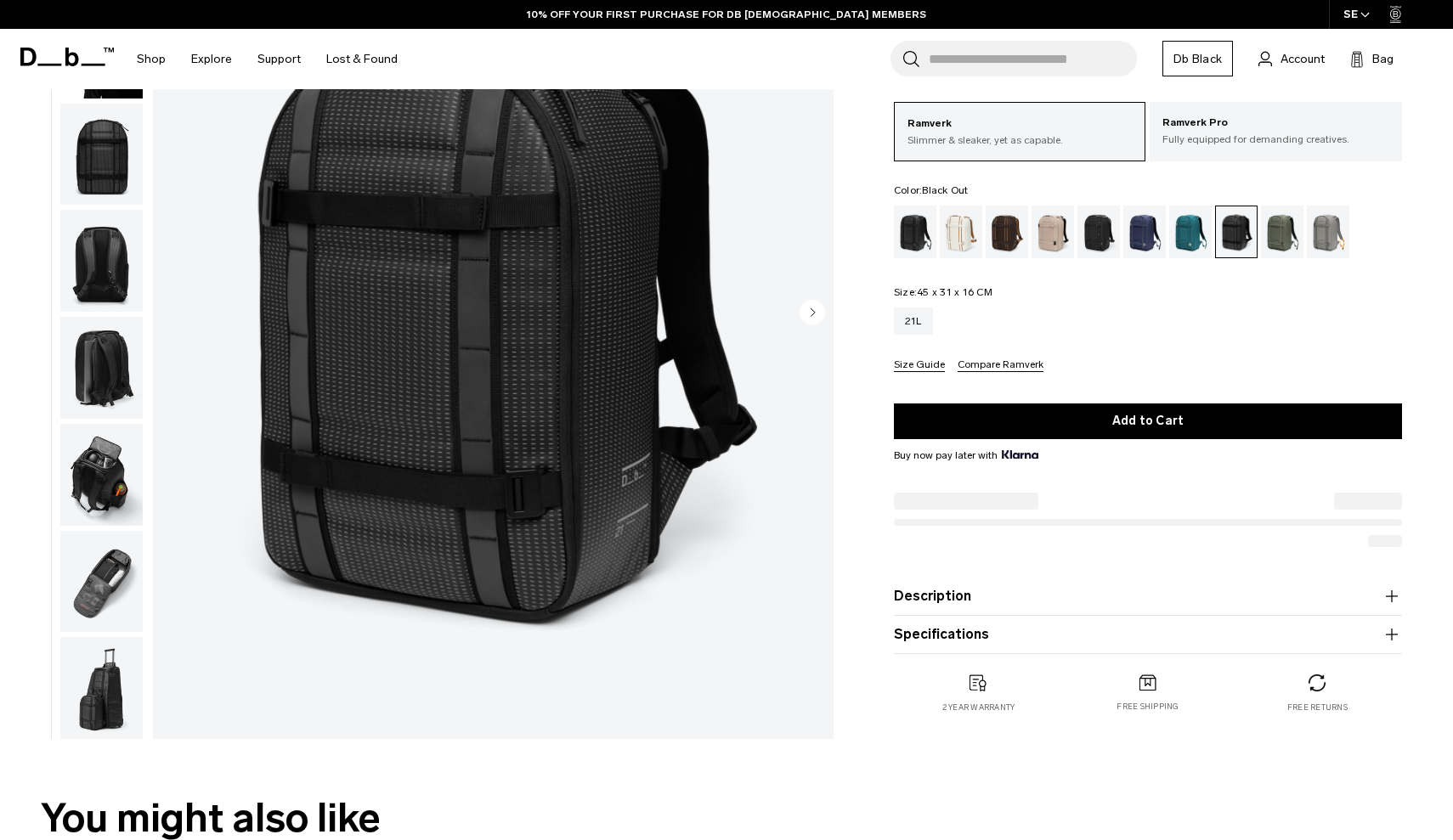
click at [915, 242] on div "Black Out" at bounding box center [916, 232] width 44 height 53
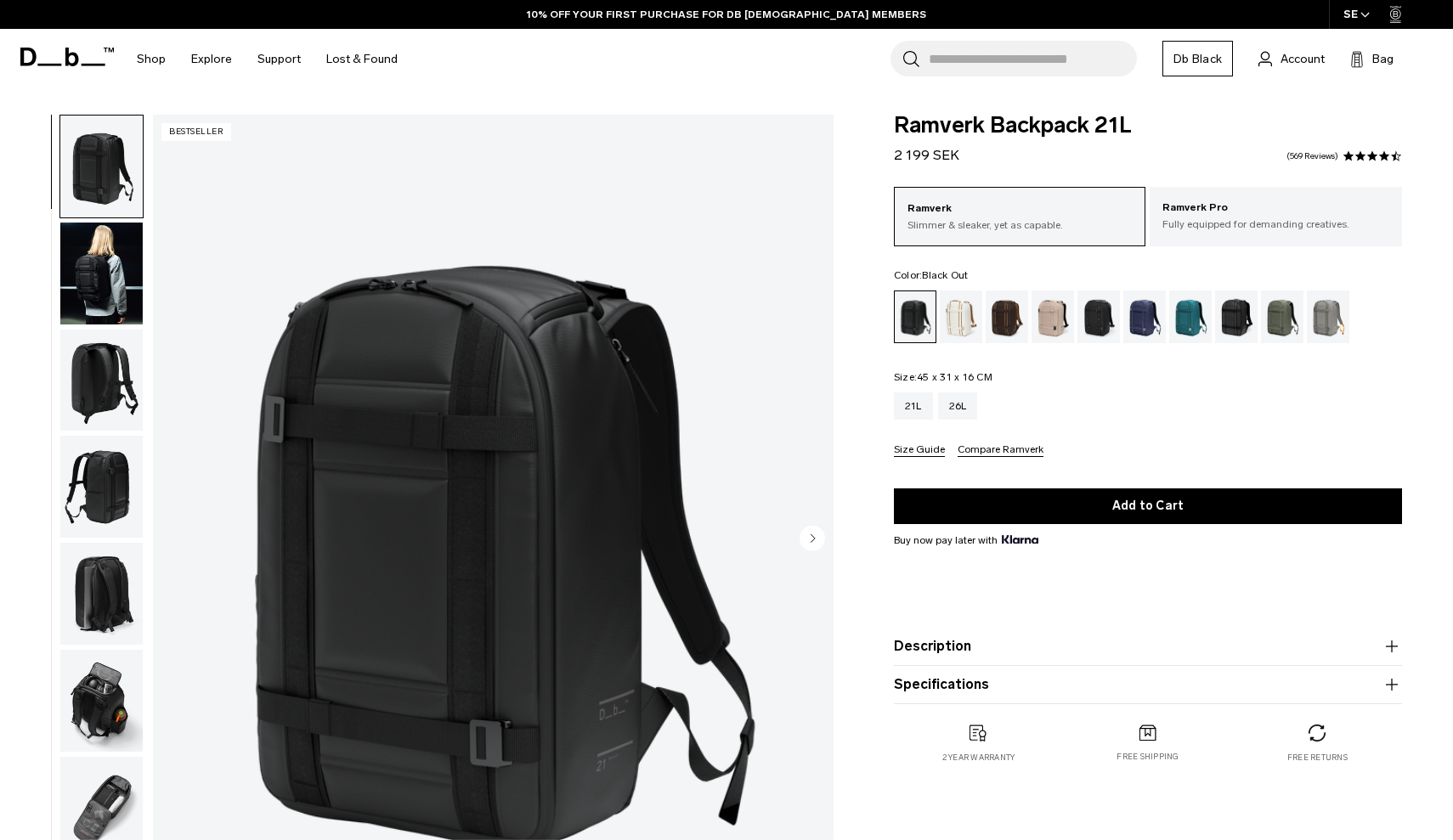
click at [816, 539] on circle "Next slide" at bounding box center [812, 538] width 25 height 25
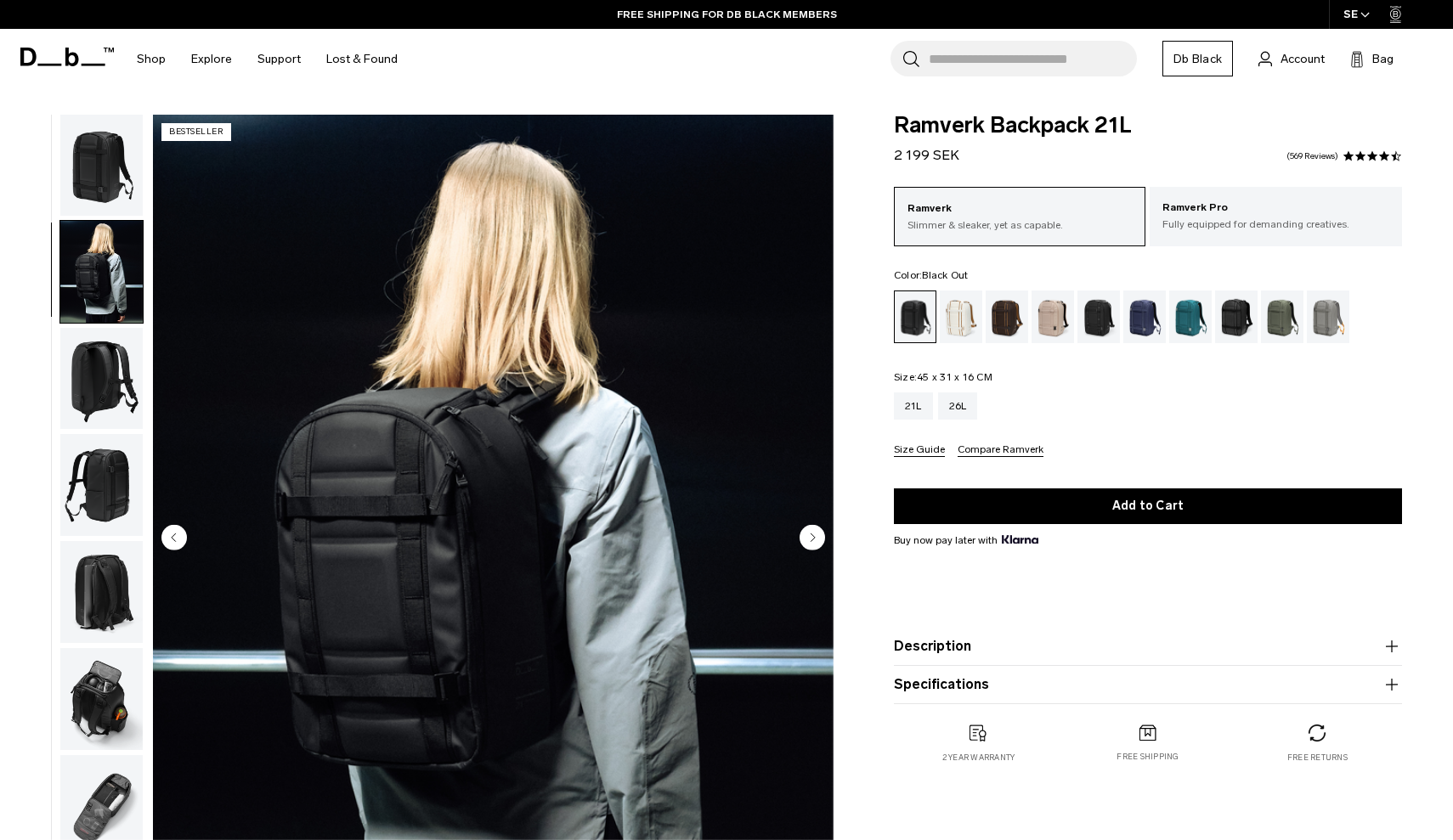
click at [816, 539] on circle "Next slide" at bounding box center [812, 538] width 25 height 25
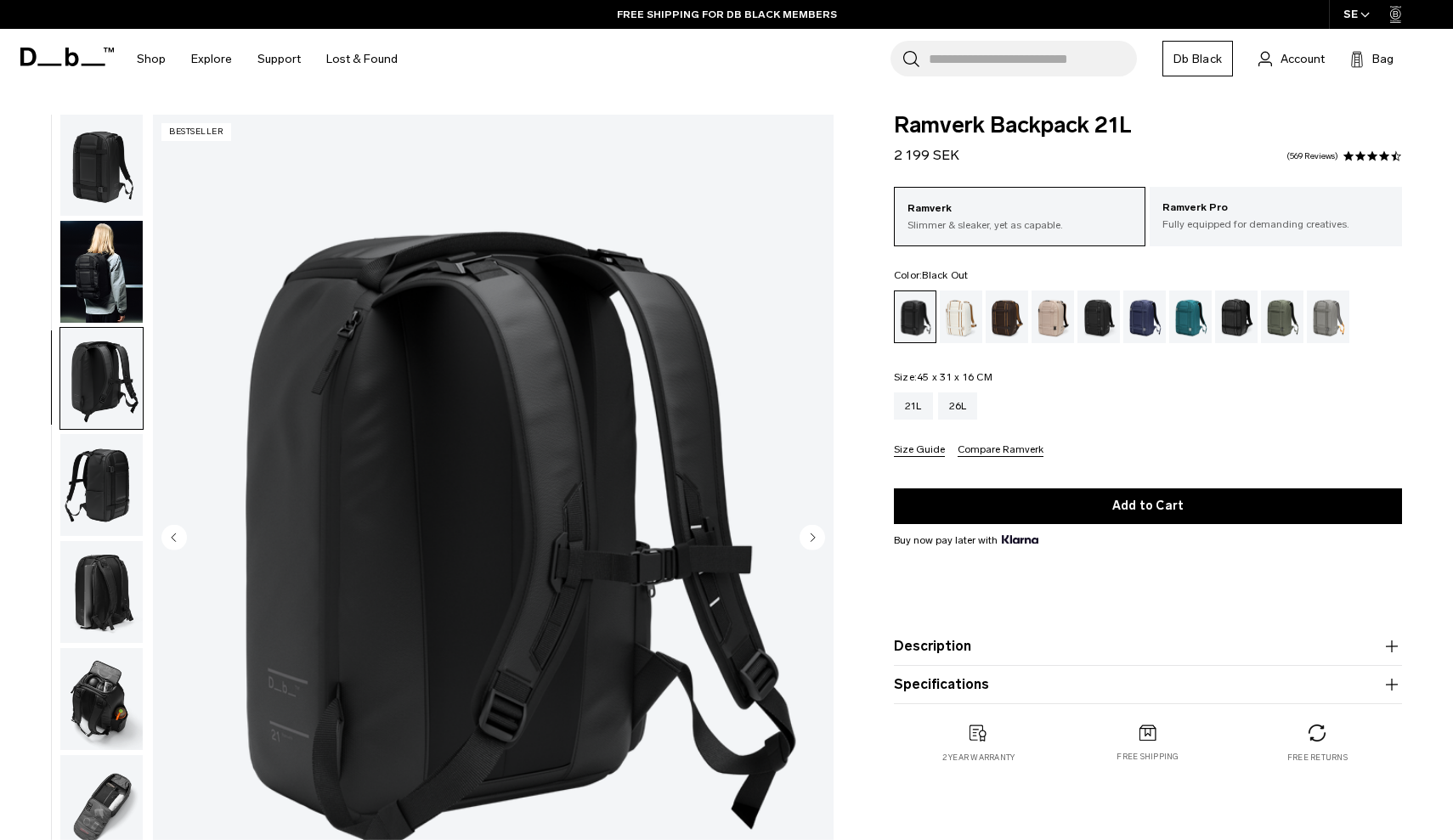
click at [816, 539] on circle "Next slide" at bounding box center [812, 538] width 25 height 25
